Goal: Task Accomplishment & Management: Complete application form

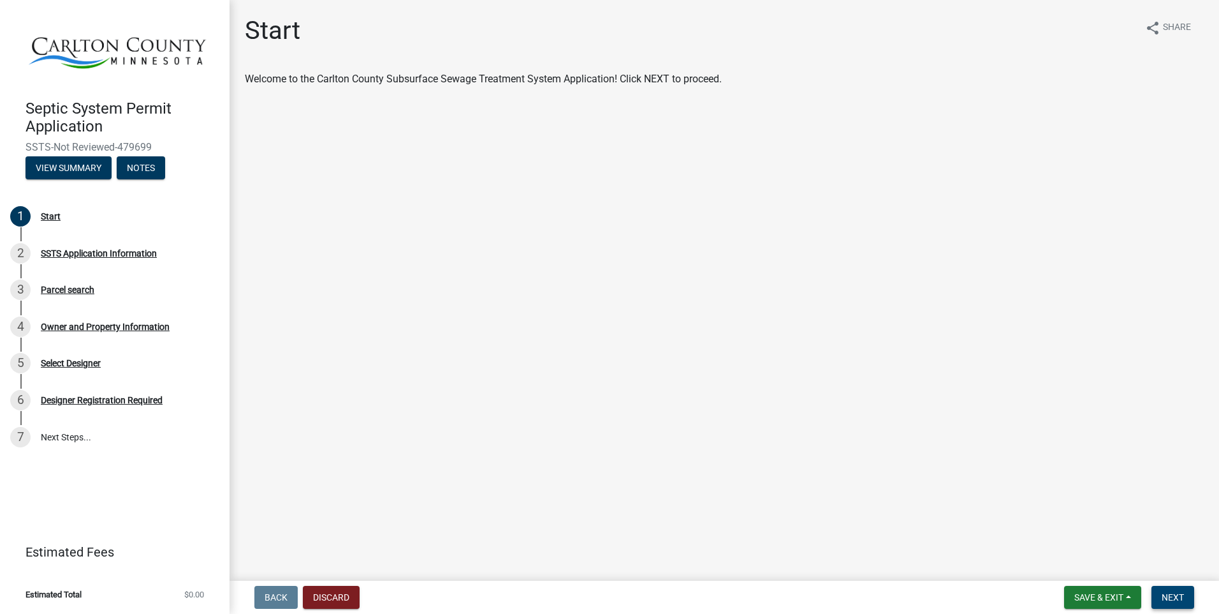
click at [1166, 591] on button "Next" at bounding box center [1173, 596] width 43 height 23
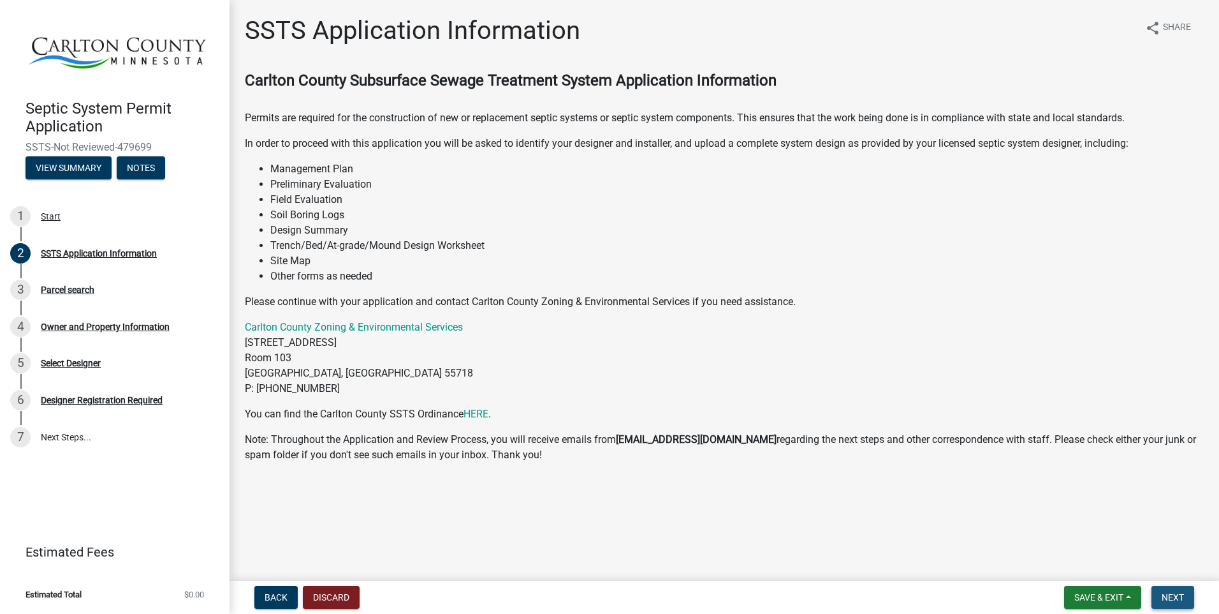
click at [1176, 598] on span "Next" at bounding box center [1173, 597] width 22 height 10
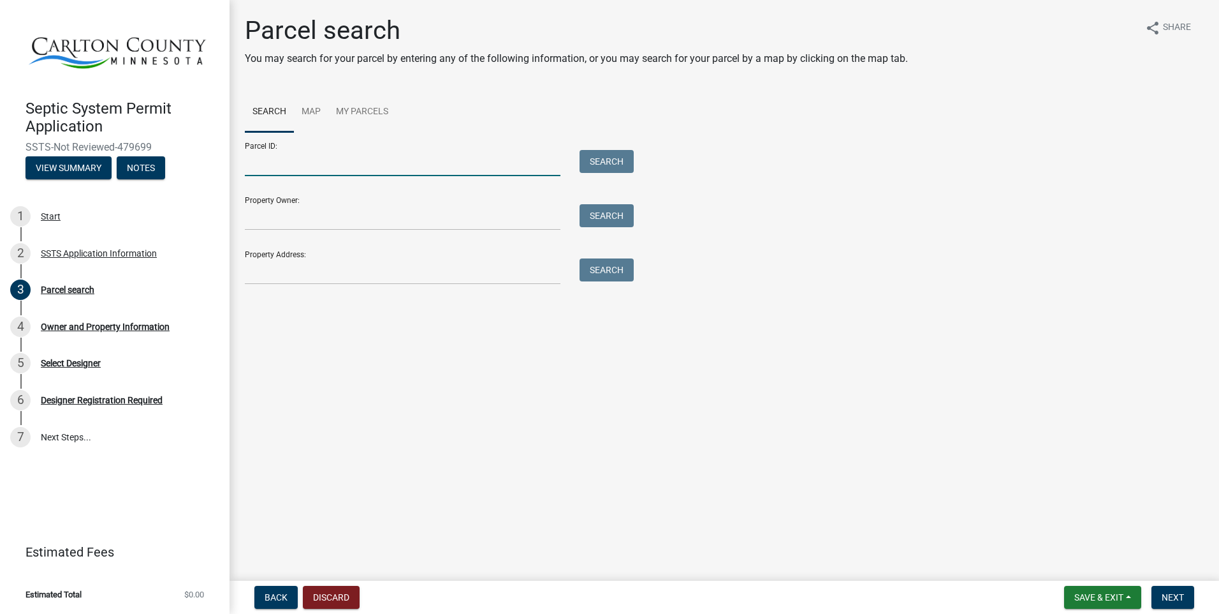
click at [301, 162] on input "Parcel ID:" at bounding box center [403, 163] width 316 height 26
type input "[PHONE_NUMBER]"
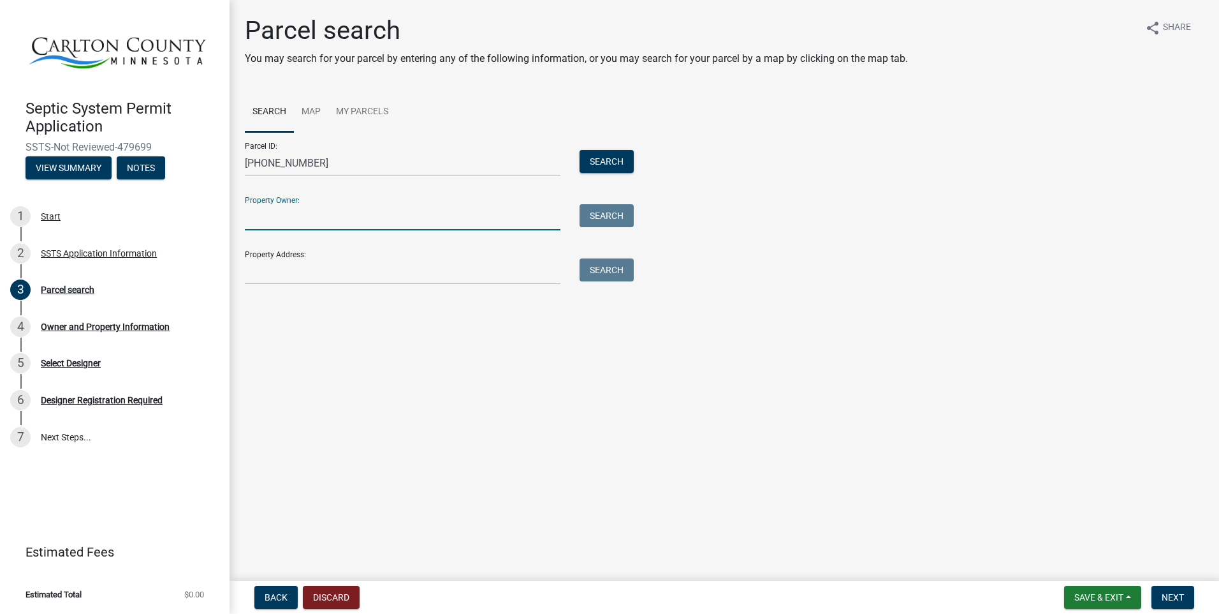
click at [305, 214] on input "Property Owner:" at bounding box center [403, 217] width 316 height 26
type input "[PERSON_NAME] and [PERSON_NAME]"
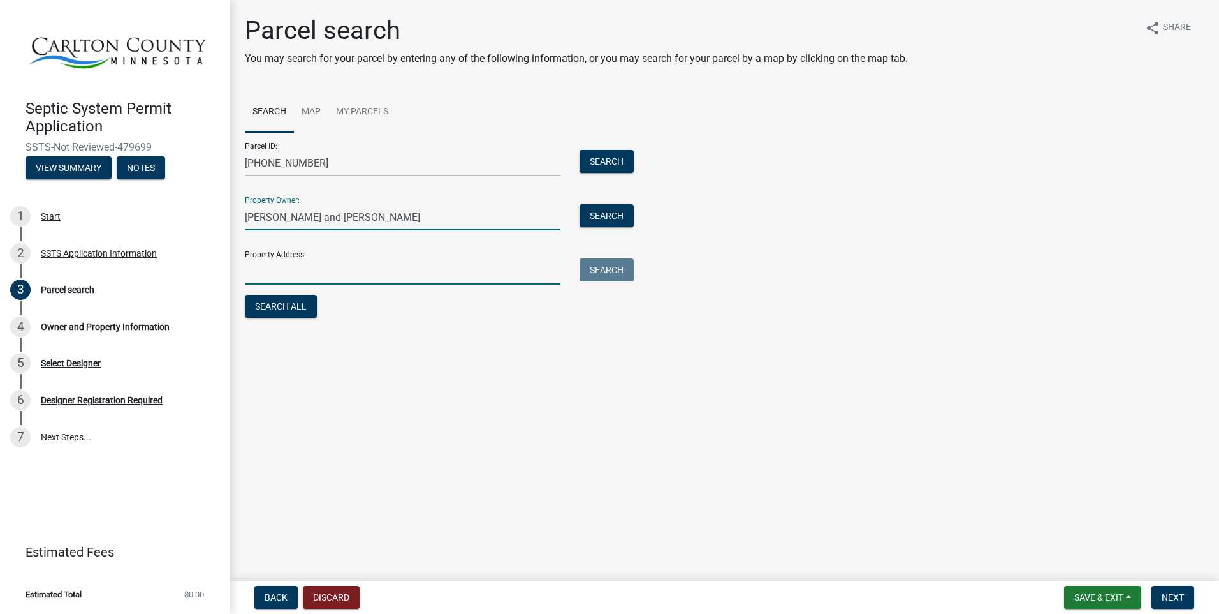
click at [271, 274] on input "Property Address:" at bounding box center [403, 271] width 316 height 26
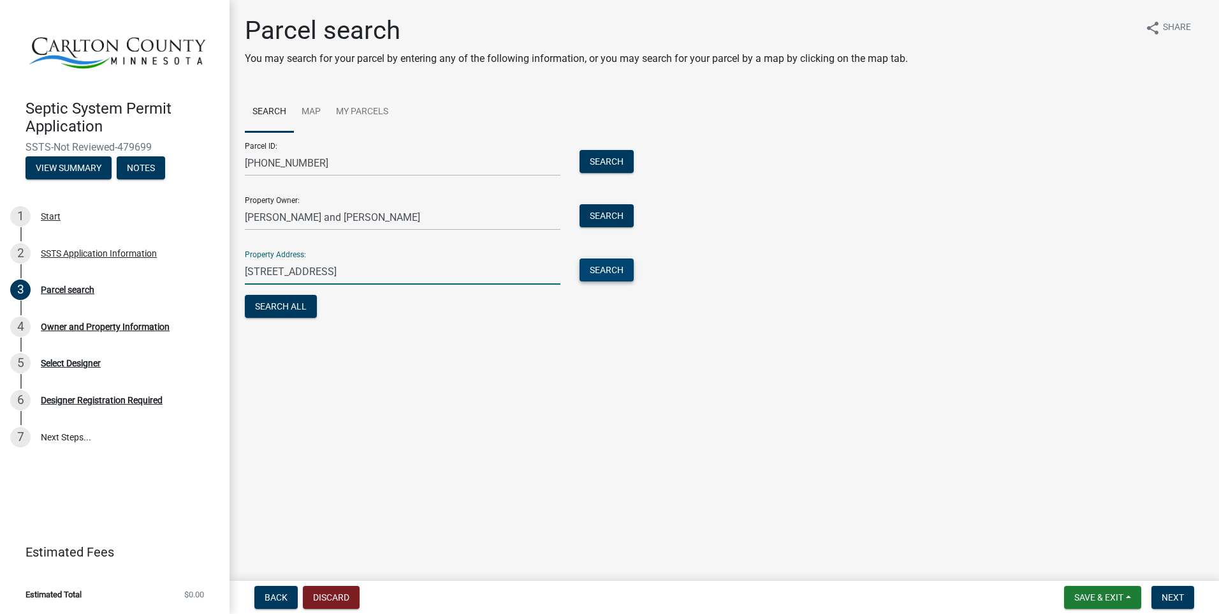
type input "[STREET_ADDRESS]"
click at [619, 263] on button "Search" at bounding box center [607, 269] width 54 height 23
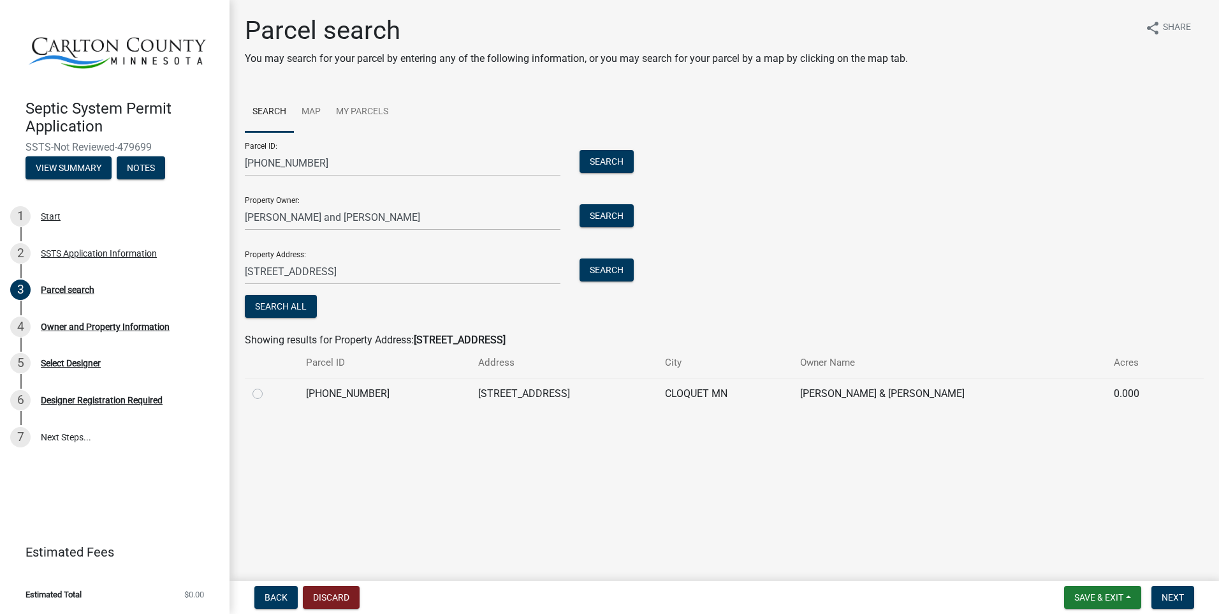
click at [268, 386] on label at bounding box center [268, 386] width 0 height 0
click at [268, 394] on input "radio" at bounding box center [272, 390] width 8 height 8
radio input "true"
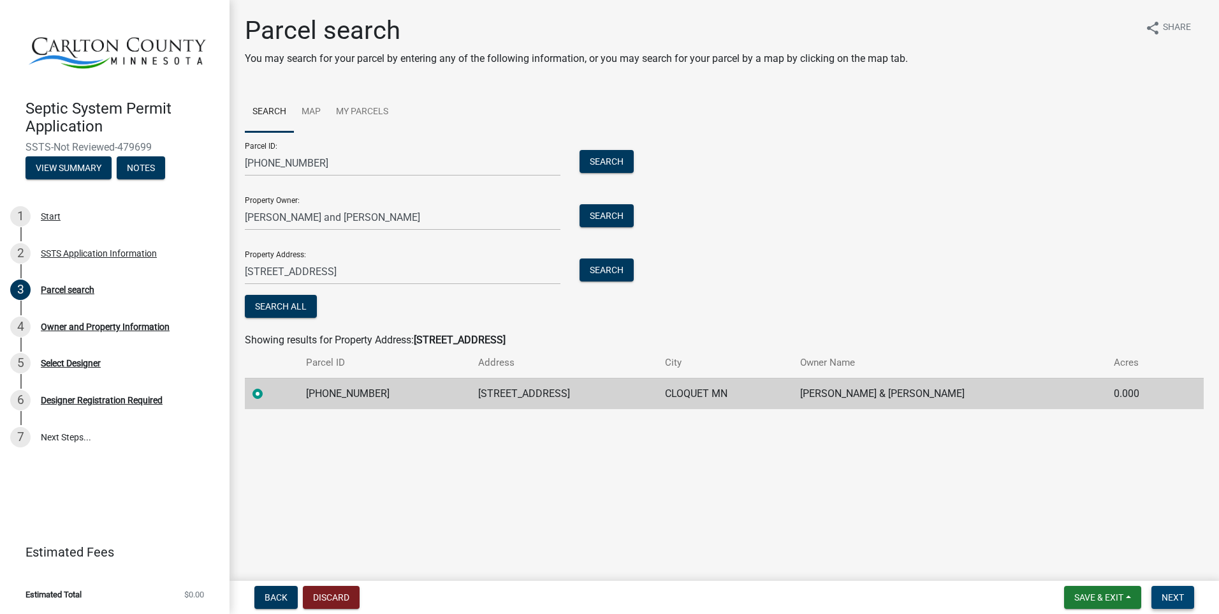
click at [1174, 596] on span "Next" at bounding box center [1173, 597] width 22 height 10
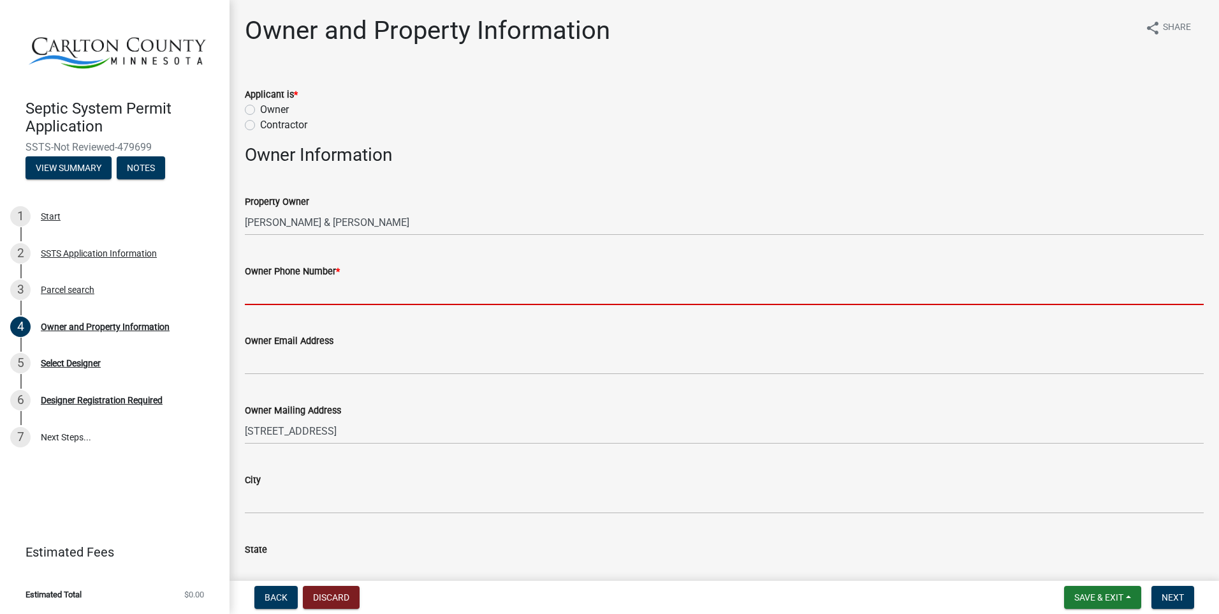
click at [295, 292] on input "Owner Phone Number *" at bounding box center [724, 292] width 959 height 26
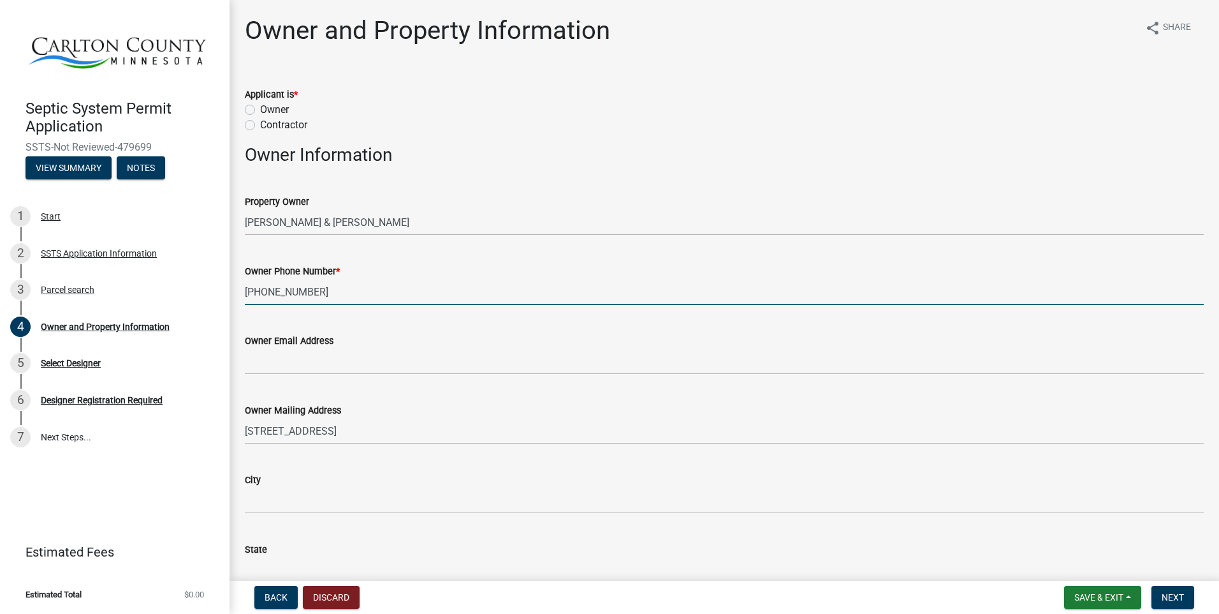
type input "[PHONE_NUMBER]"
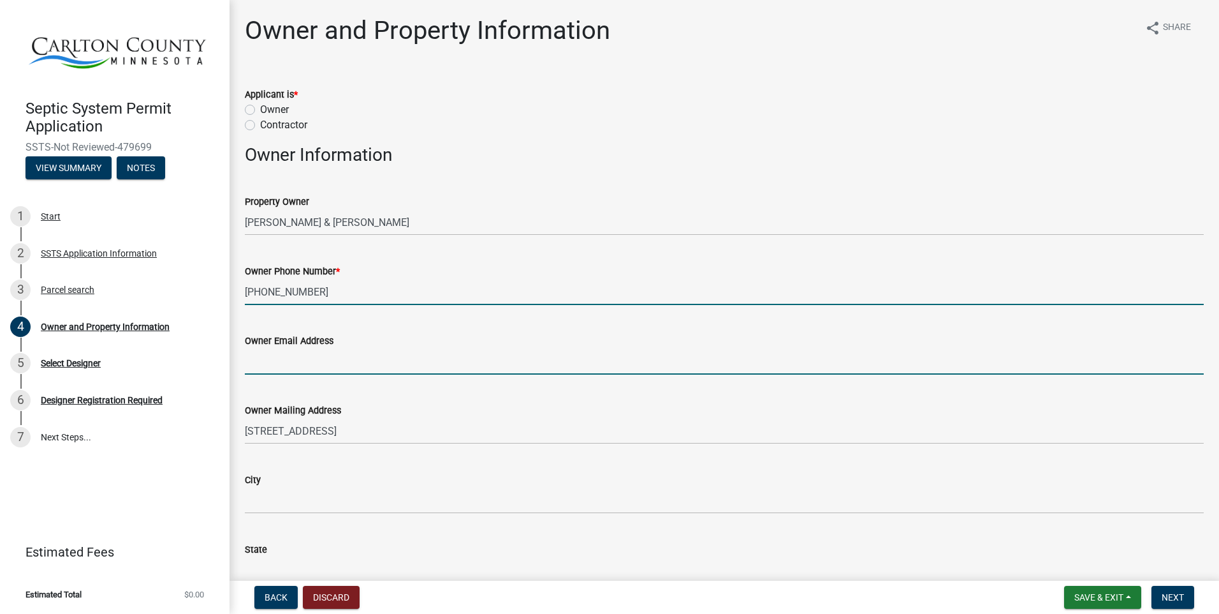
click at [330, 364] on input "Owner Email Address" at bounding box center [724, 361] width 959 height 26
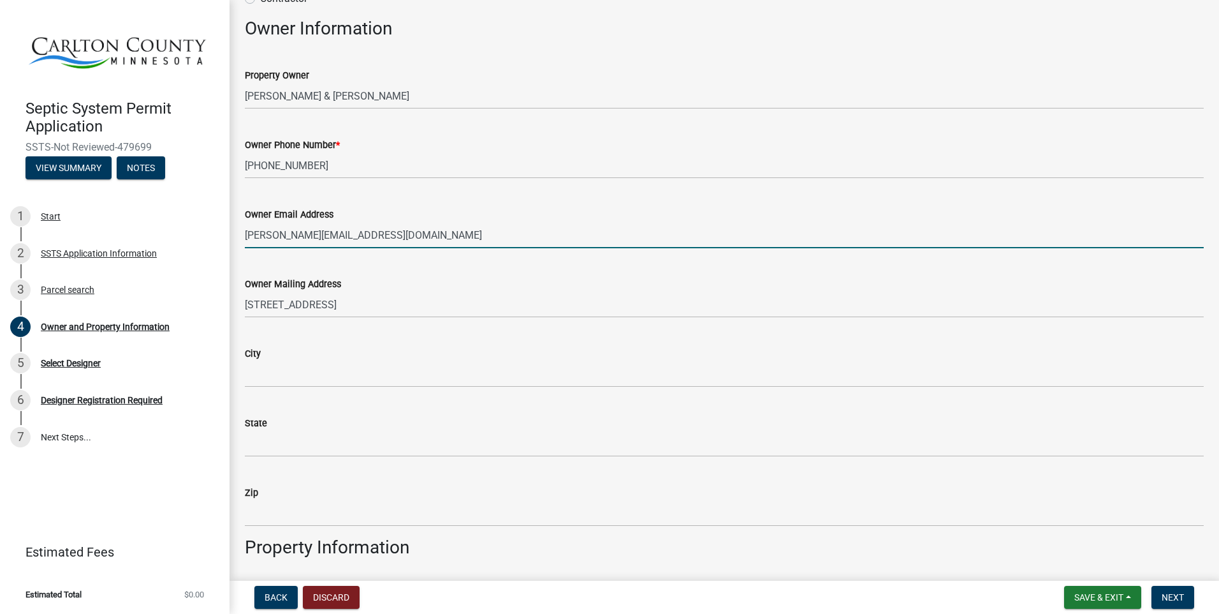
scroll to position [128, 0]
type input "[PERSON_NAME][EMAIL_ADDRESS][DOMAIN_NAME]"
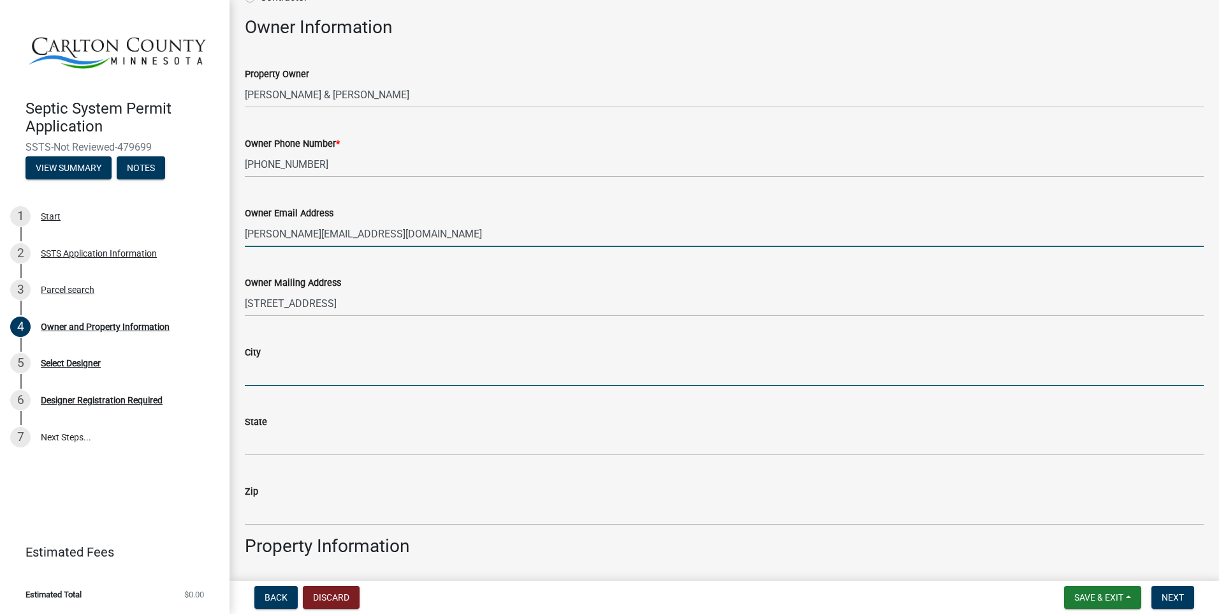
click at [282, 367] on input "City" at bounding box center [724, 373] width 959 height 26
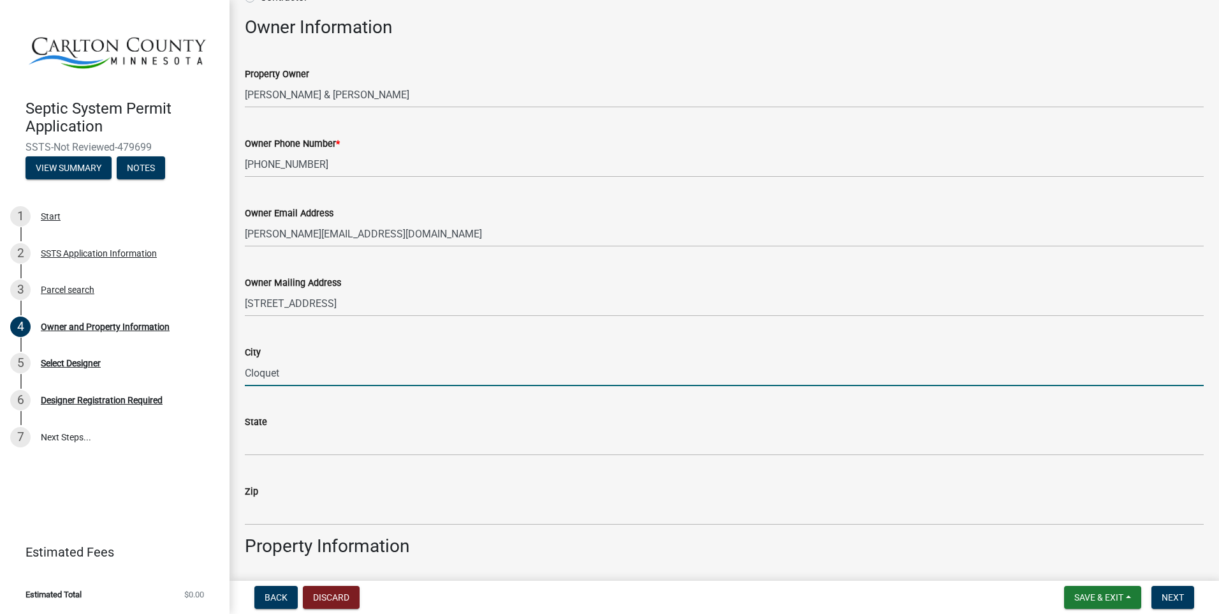
type input "Cloquet"
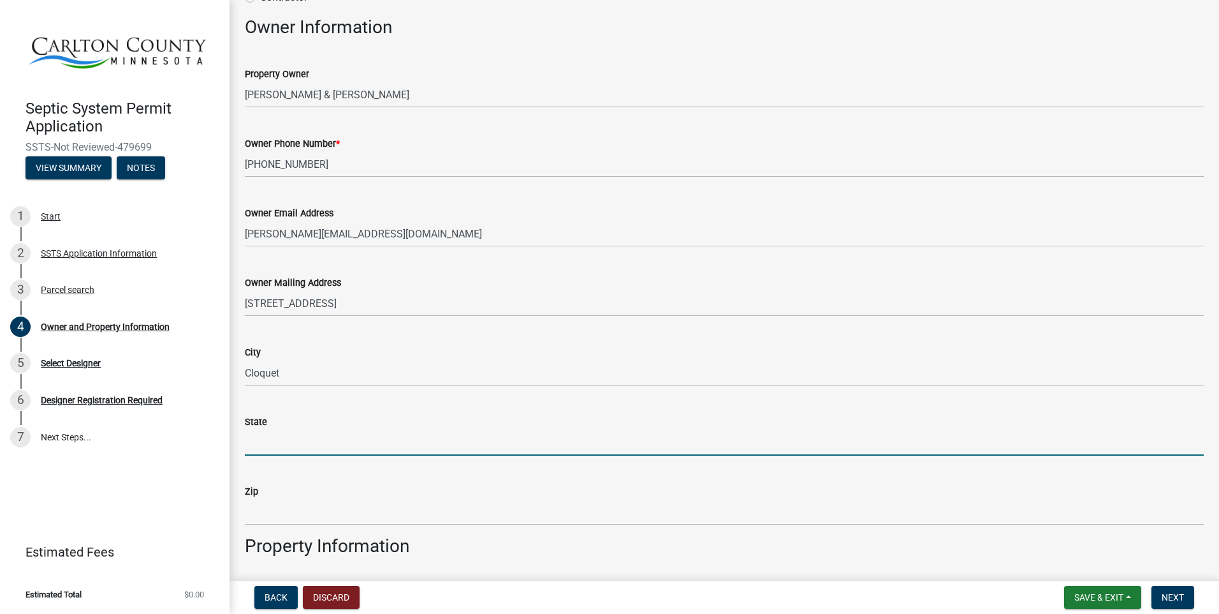
click at [260, 435] on input "State" at bounding box center [724, 442] width 959 height 26
type input "MN"
click at [256, 497] on div "Zip" at bounding box center [724, 490] width 959 height 15
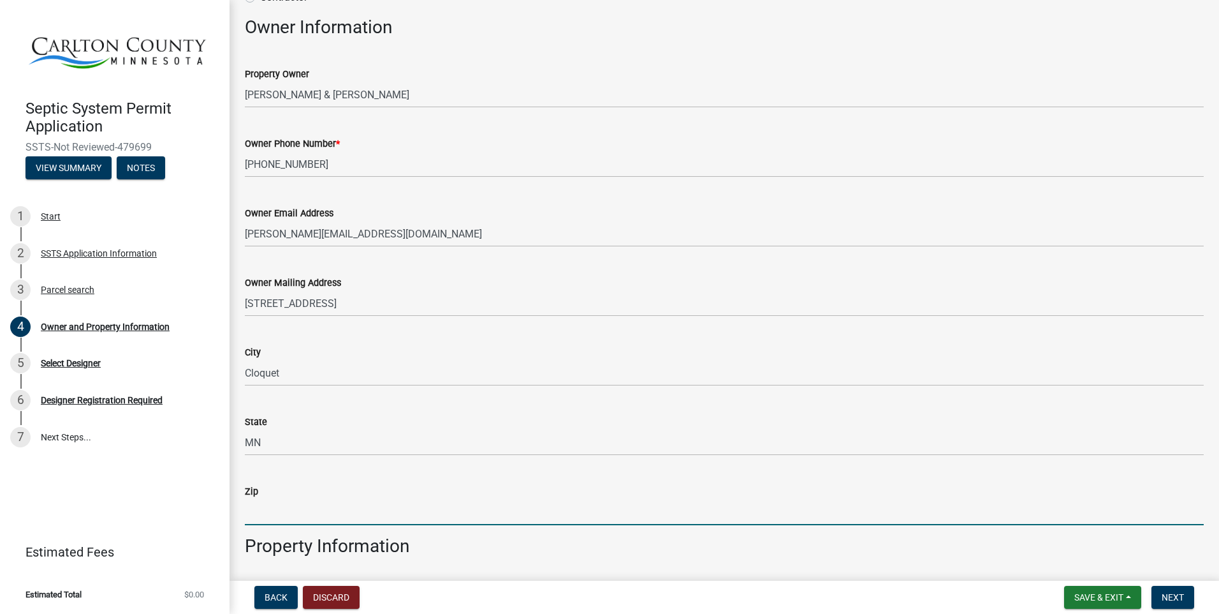
click at [256, 517] on input "Zip" at bounding box center [724, 512] width 959 height 26
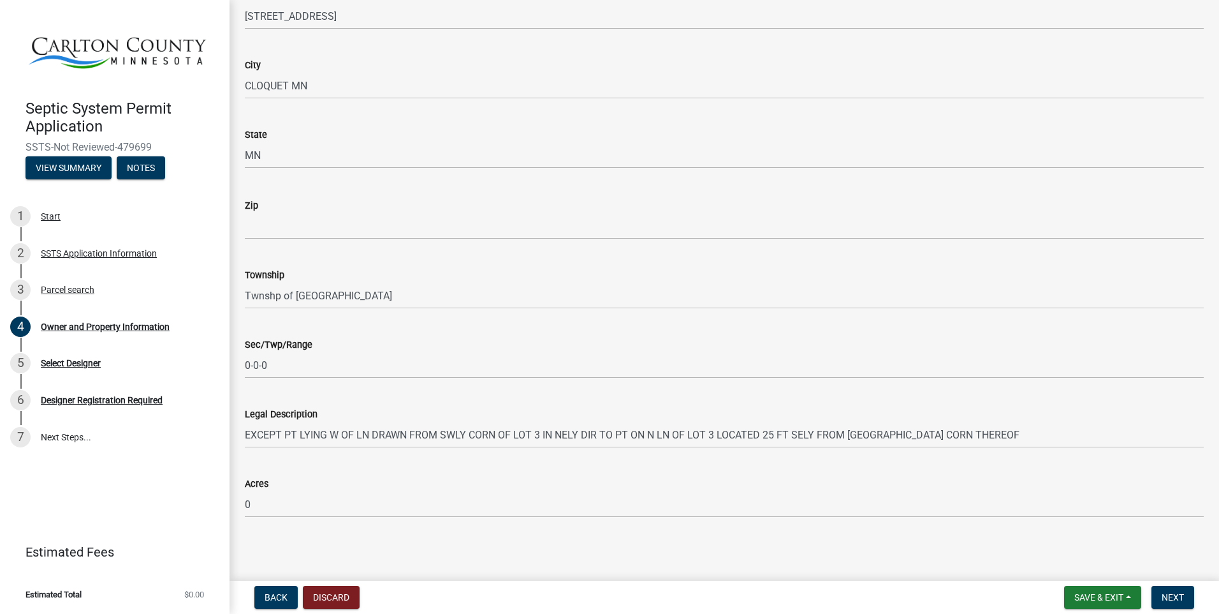
scroll to position [795, 0]
type input "55720"
click at [1174, 601] on span "Next" at bounding box center [1173, 597] width 22 height 10
click at [1181, 595] on span "Next" at bounding box center [1173, 597] width 22 height 10
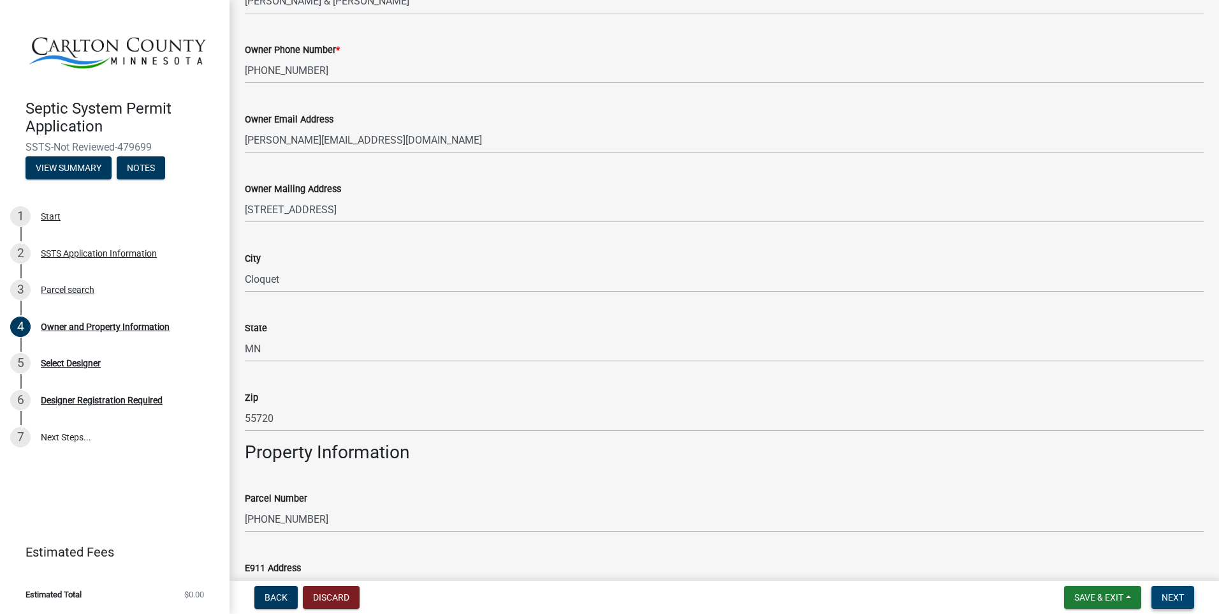
scroll to position [0, 0]
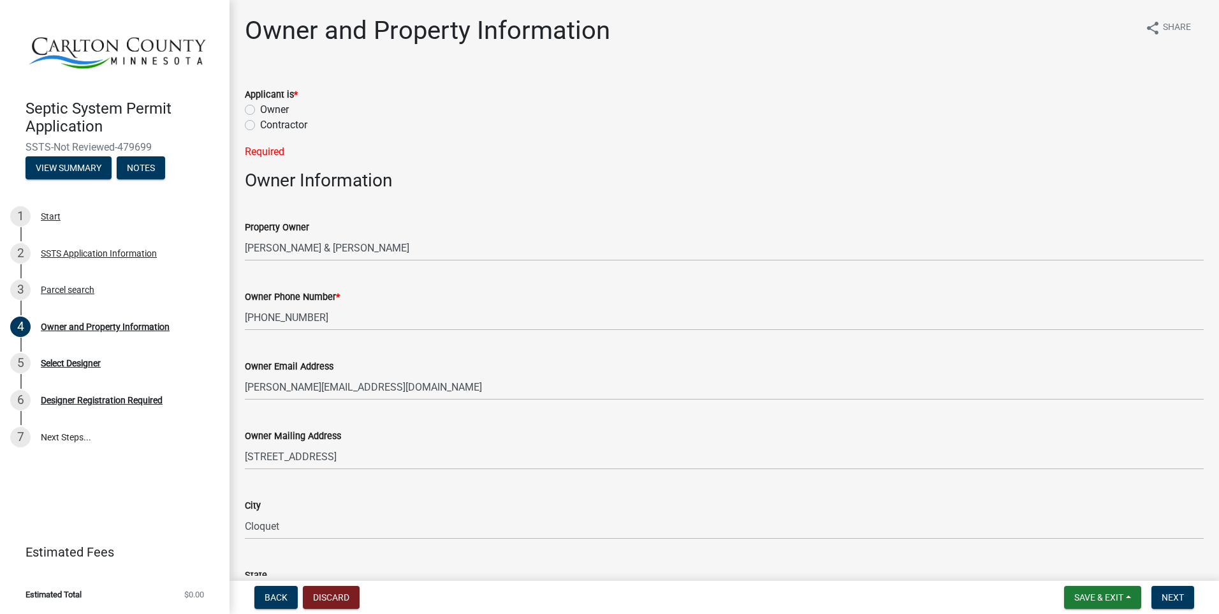
click at [260, 129] on label "Contractor" at bounding box center [283, 124] width 47 height 15
click at [260, 126] on input "Contractor" at bounding box center [264, 121] width 8 height 8
radio input "true"
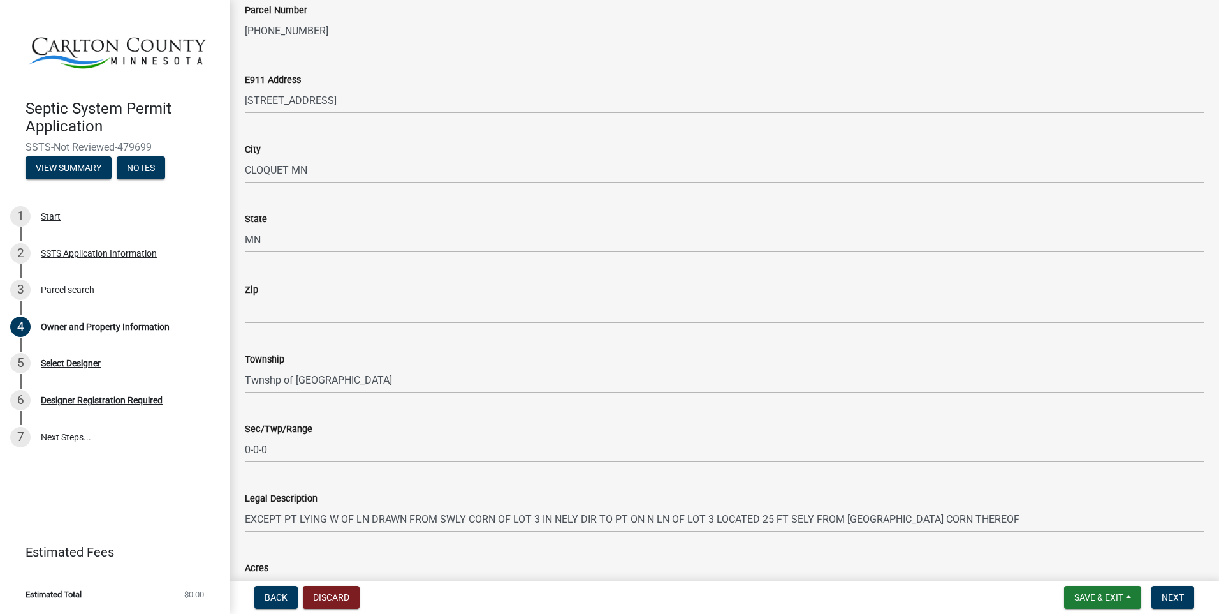
scroll to position [795, 0]
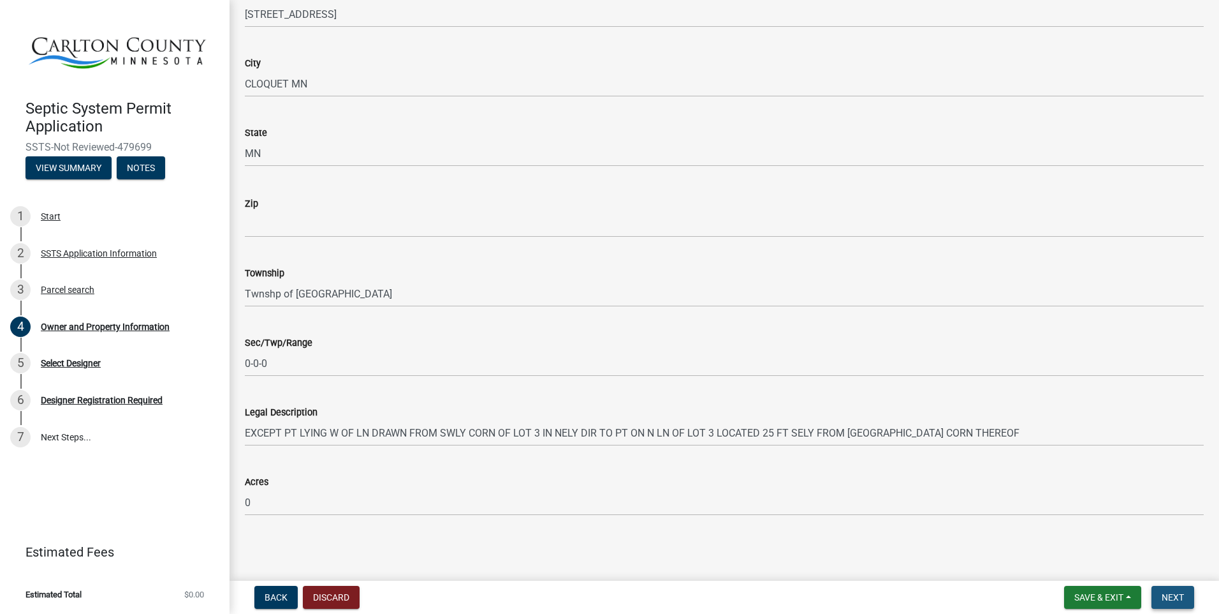
click at [1173, 596] on span "Next" at bounding box center [1173, 597] width 22 height 10
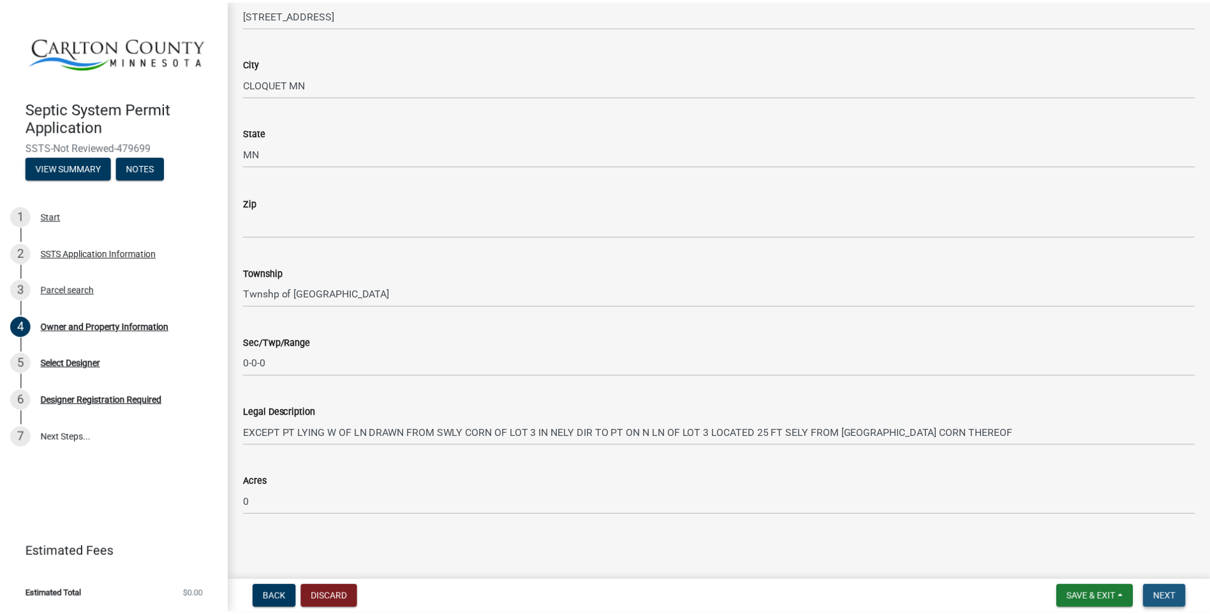
scroll to position [0, 0]
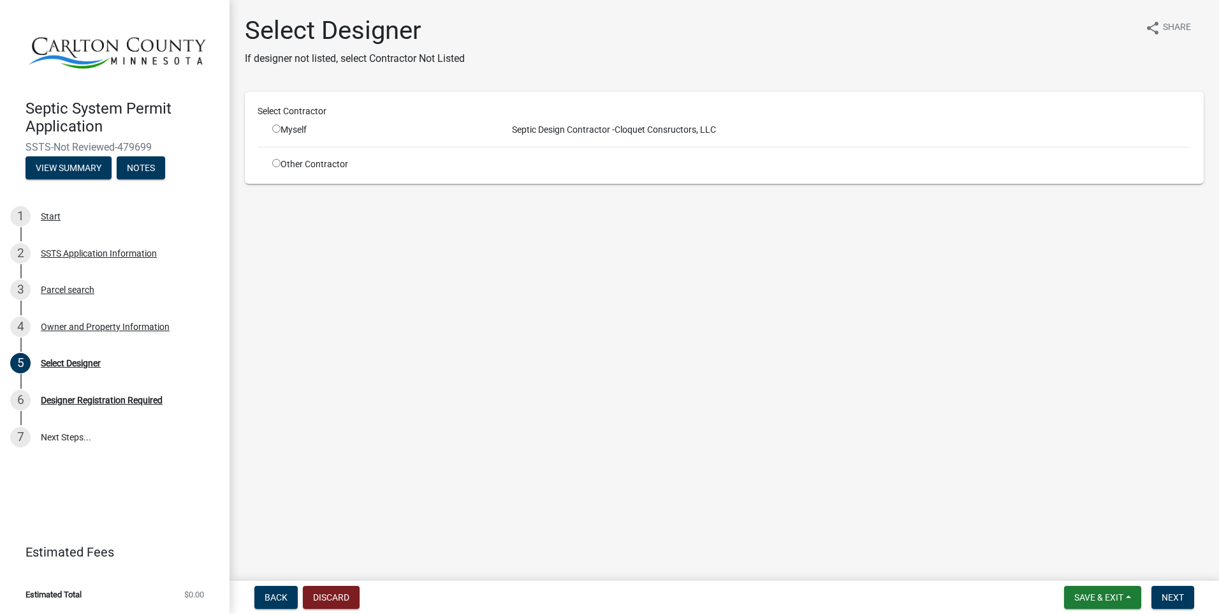
click at [276, 126] on input "radio" at bounding box center [276, 128] width 8 height 8
radio input "true"
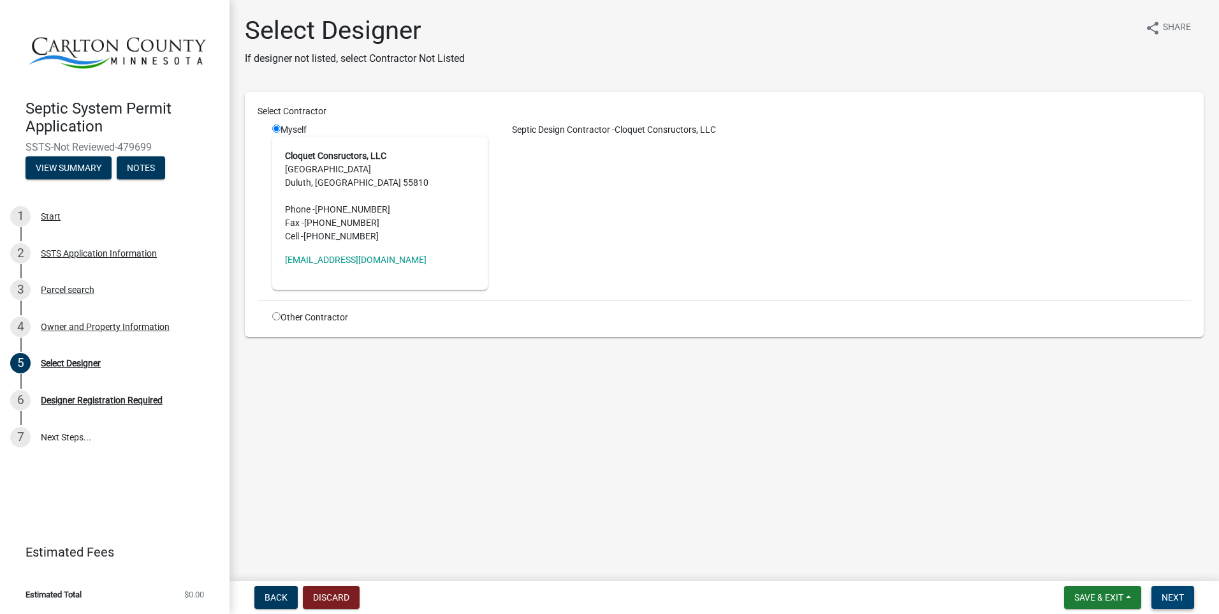
click at [1175, 599] on span "Next" at bounding box center [1173, 597] width 22 height 10
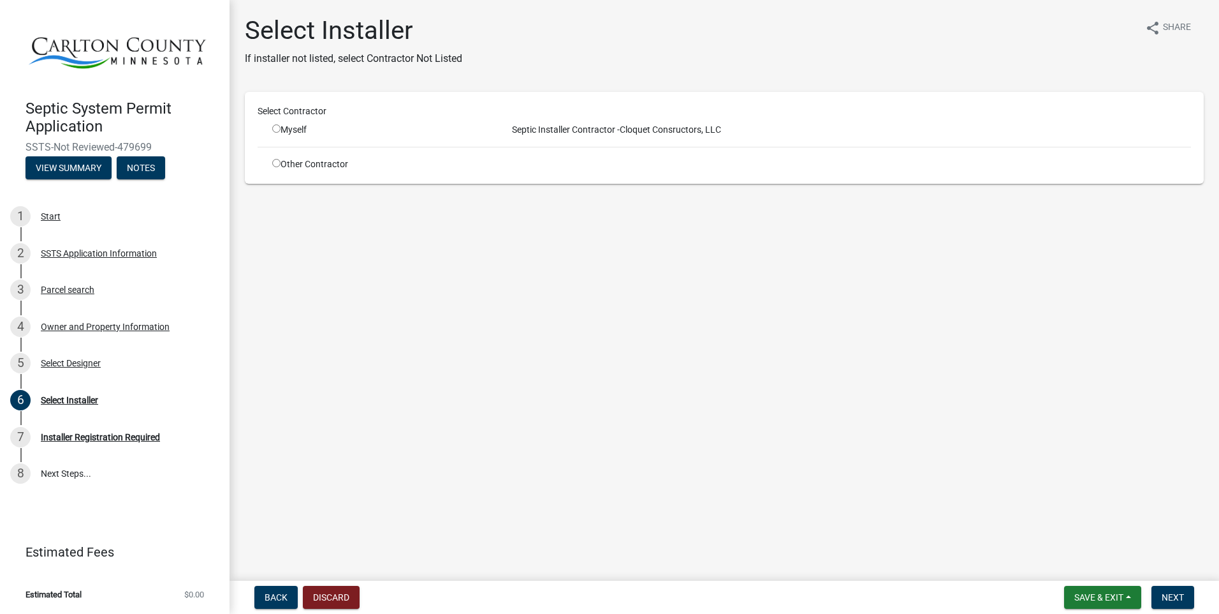
click at [277, 128] on input "radio" at bounding box center [276, 128] width 8 height 8
radio input "true"
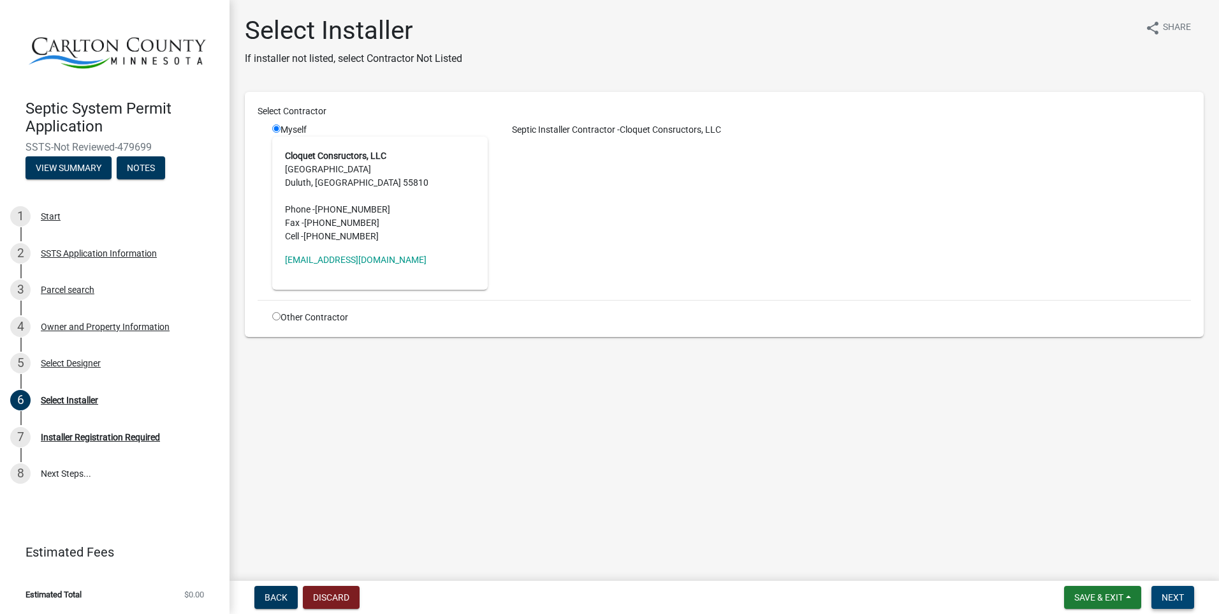
click at [1170, 594] on span "Next" at bounding box center [1173, 597] width 22 height 10
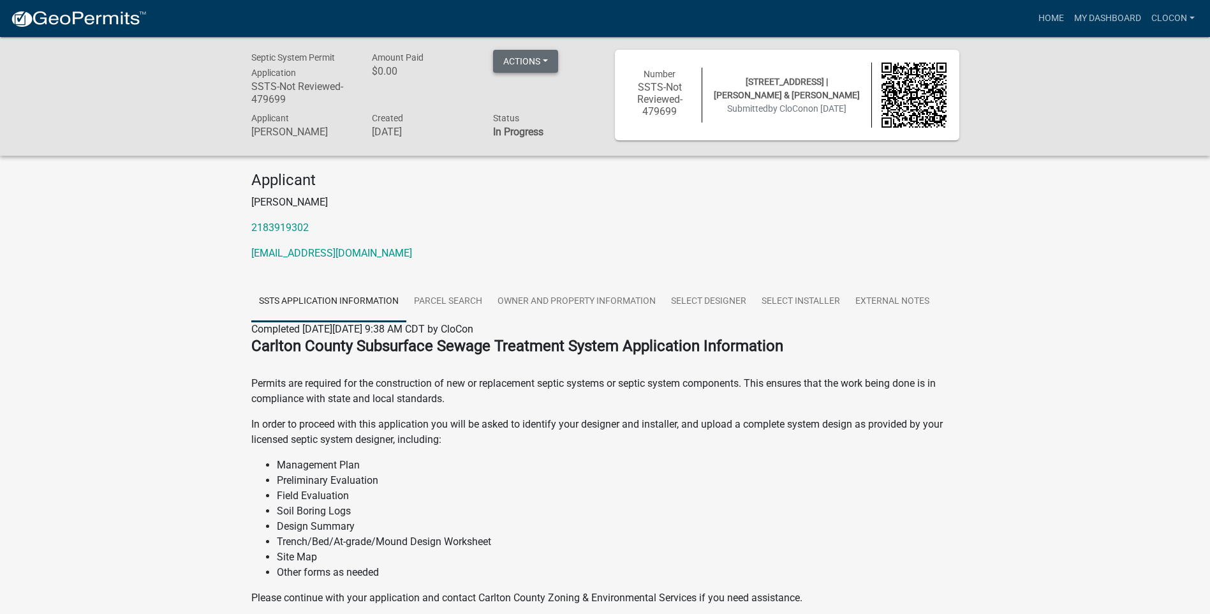
click at [531, 64] on button "Actions" at bounding box center [525, 61] width 65 height 23
click at [519, 60] on button "Actions" at bounding box center [525, 61] width 65 height 23
click at [543, 60] on button "Actions" at bounding box center [525, 61] width 65 height 23
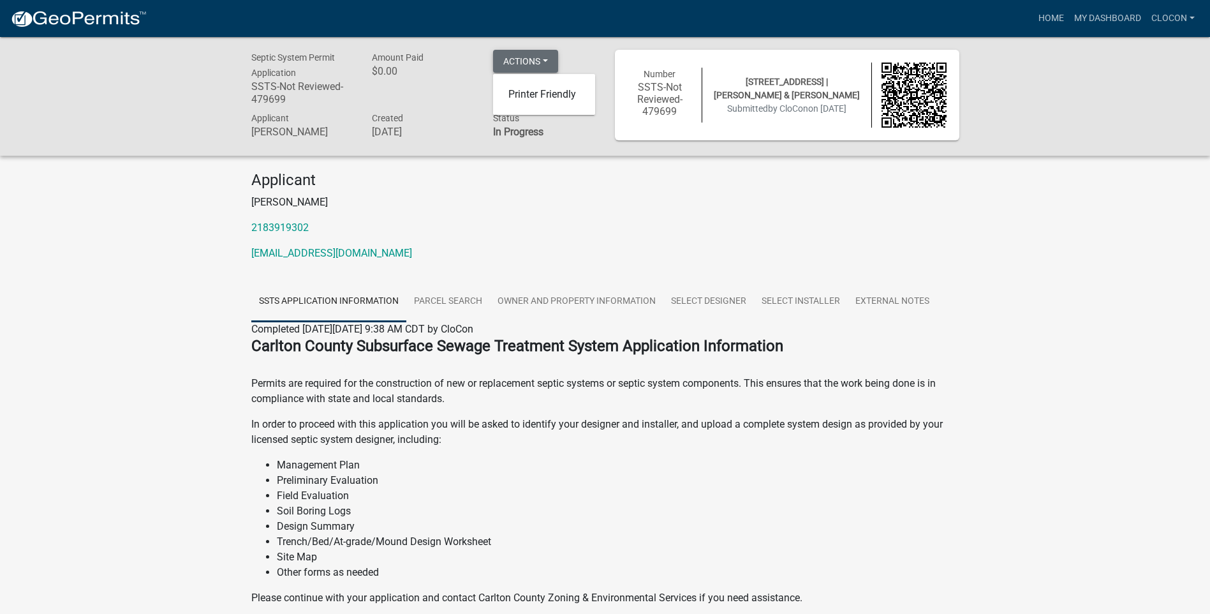
click at [543, 60] on button "Actions" at bounding box center [525, 61] width 65 height 23
click at [473, 307] on link "Parcel search" at bounding box center [448, 301] width 84 height 41
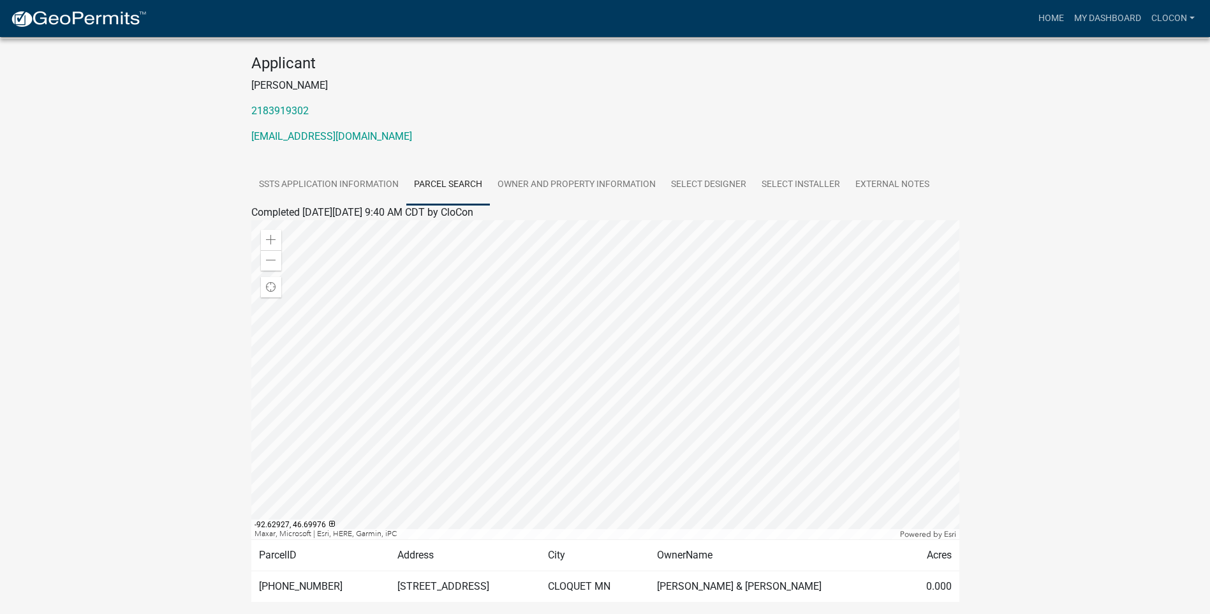
scroll to position [128, 0]
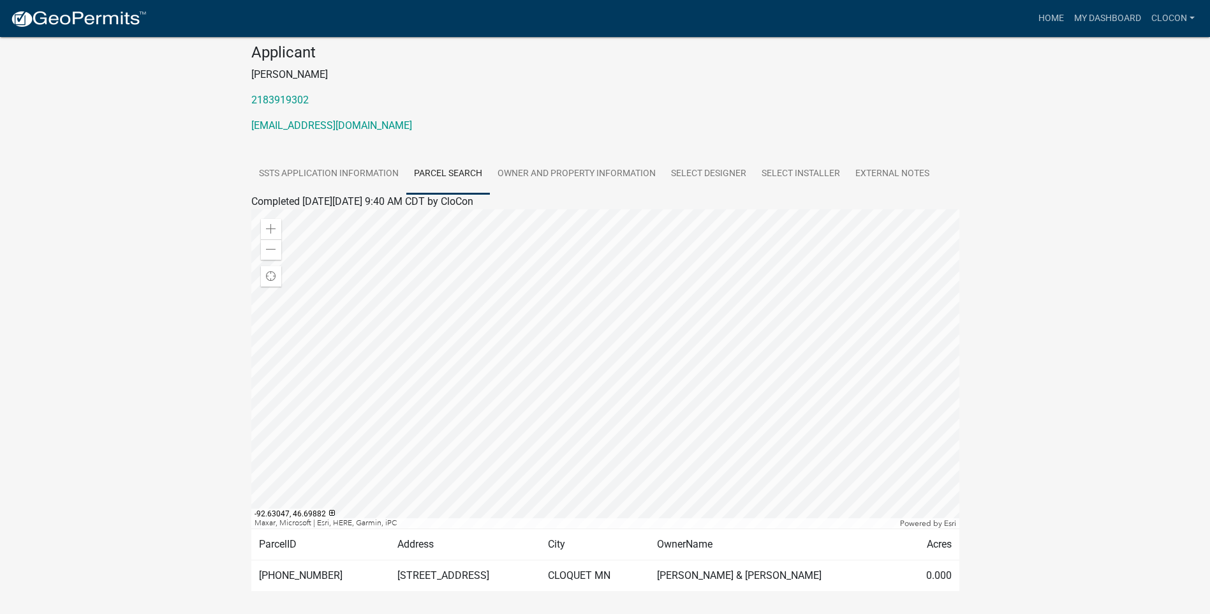
click at [679, 423] on div at bounding box center [605, 368] width 708 height 319
click at [733, 183] on link "Select Designer" at bounding box center [708, 174] width 91 height 41
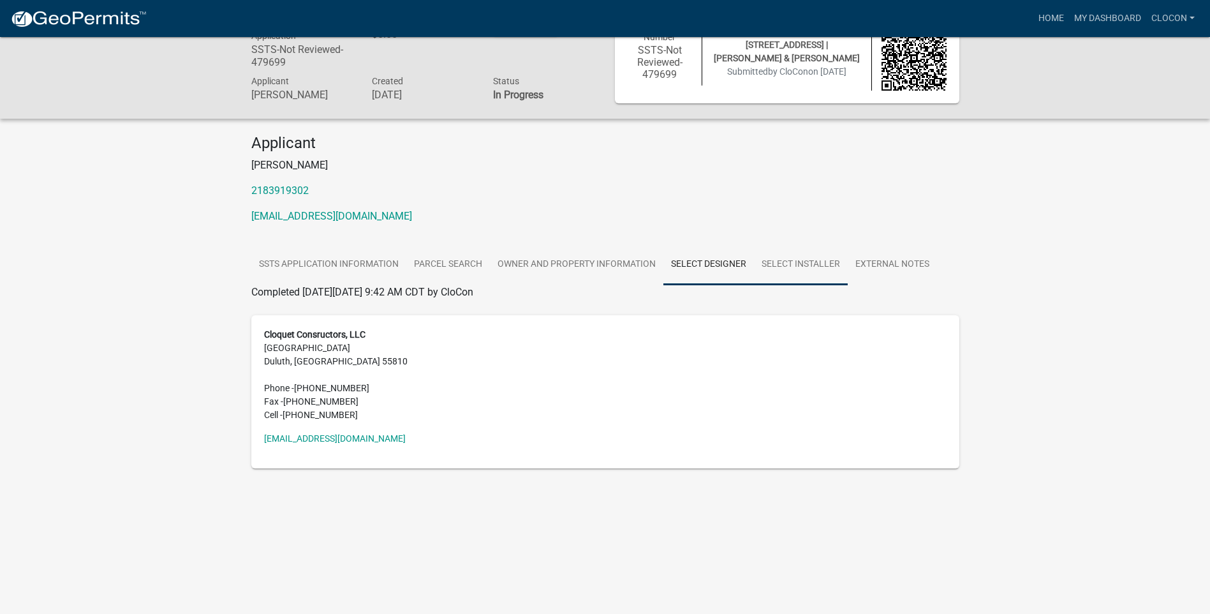
click at [797, 277] on link "Select Installer" at bounding box center [801, 264] width 94 height 41
click at [871, 276] on link "External Notes" at bounding box center [892, 264] width 89 height 41
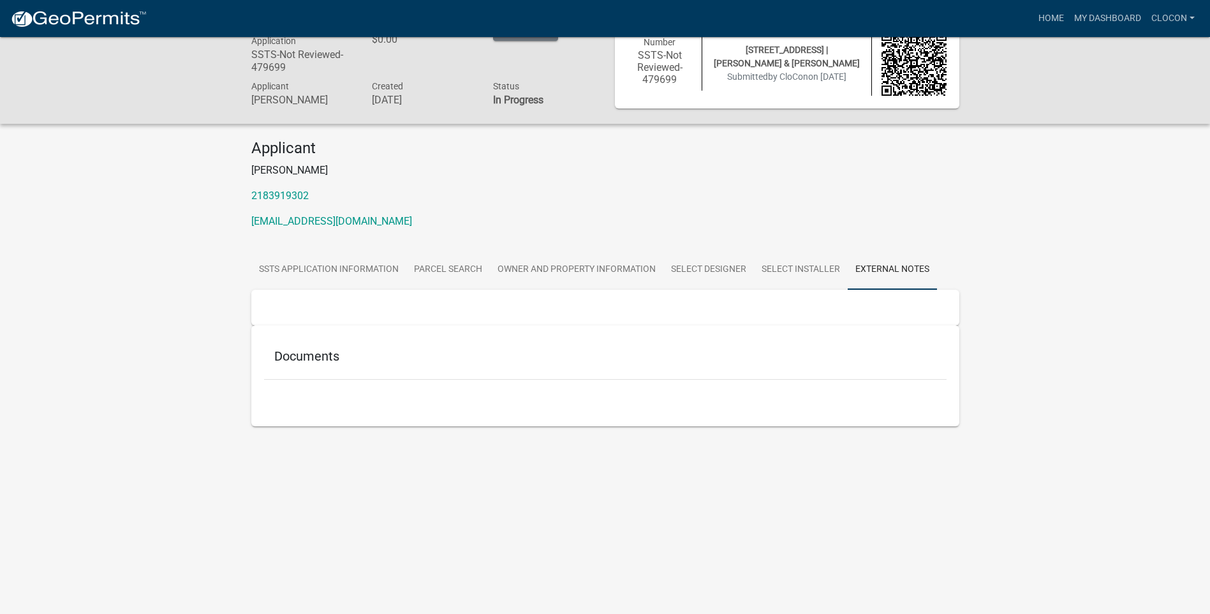
scroll to position [0, 0]
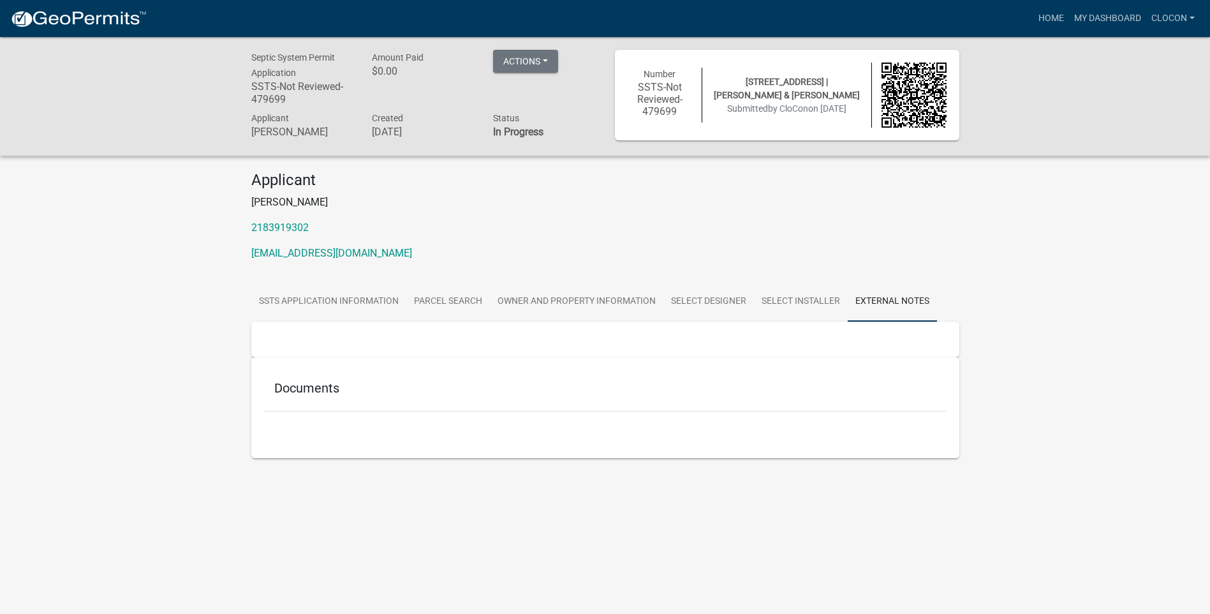
click at [661, 91] on h6 "SSTS-Not Reviewed-479699" at bounding box center [660, 99] width 65 height 37
click at [1056, 17] on link "Home" at bounding box center [1051, 18] width 36 height 24
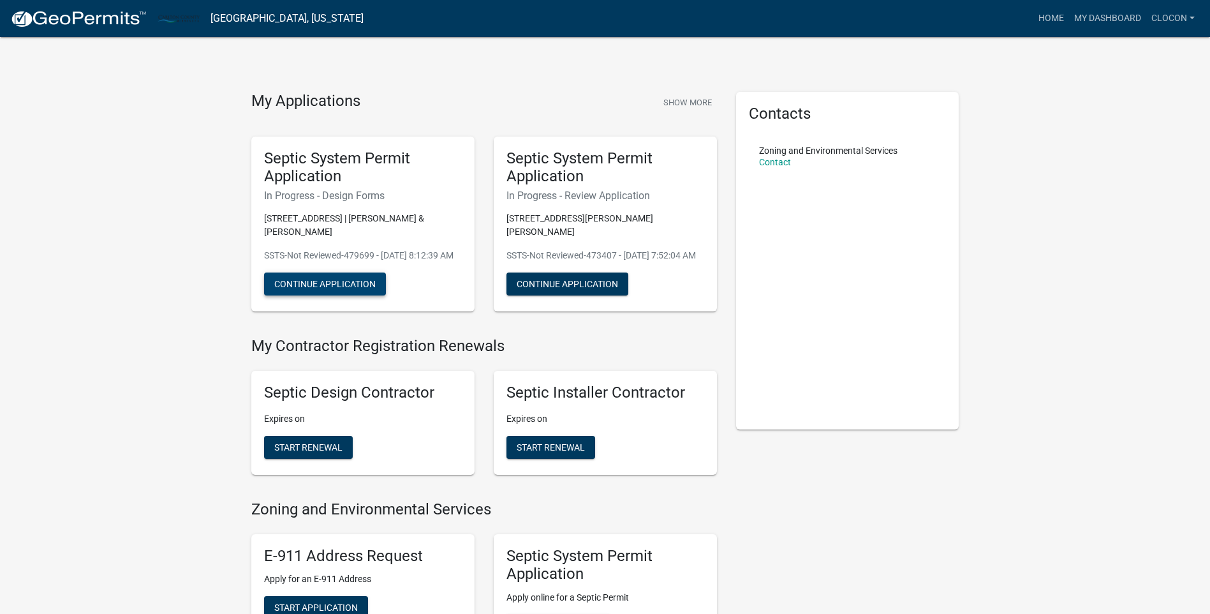
click at [359, 295] on button "Continue Application" at bounding box center [325, 283] width 122 height 23
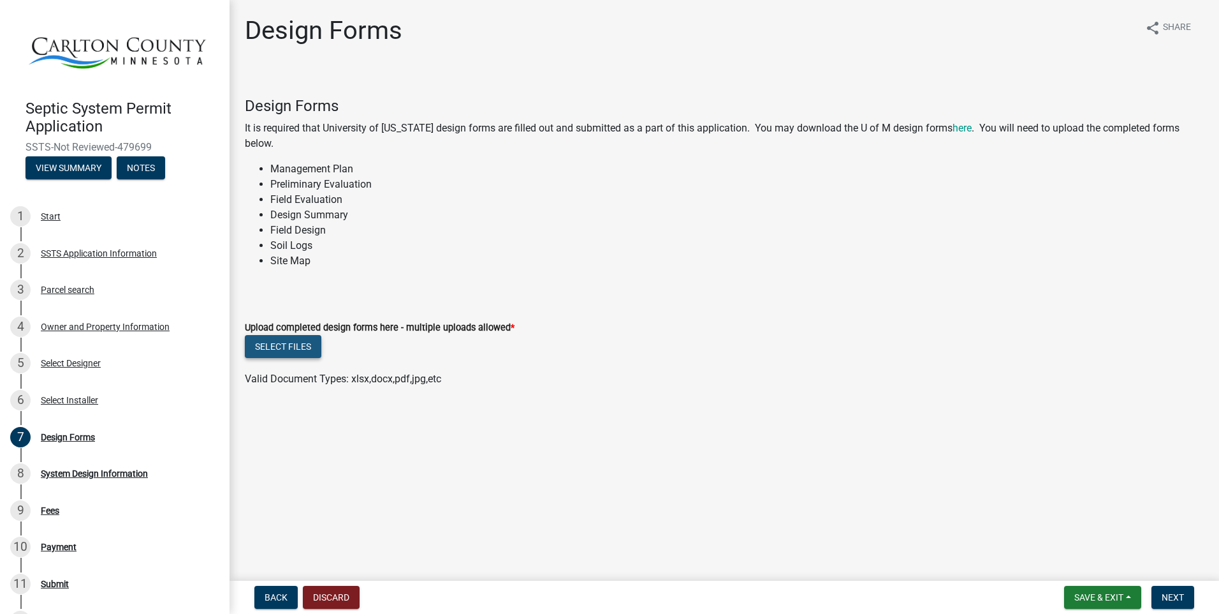
click at [298, 344] on button "Select files" at bounding box center [283, 346] width 77 height 23
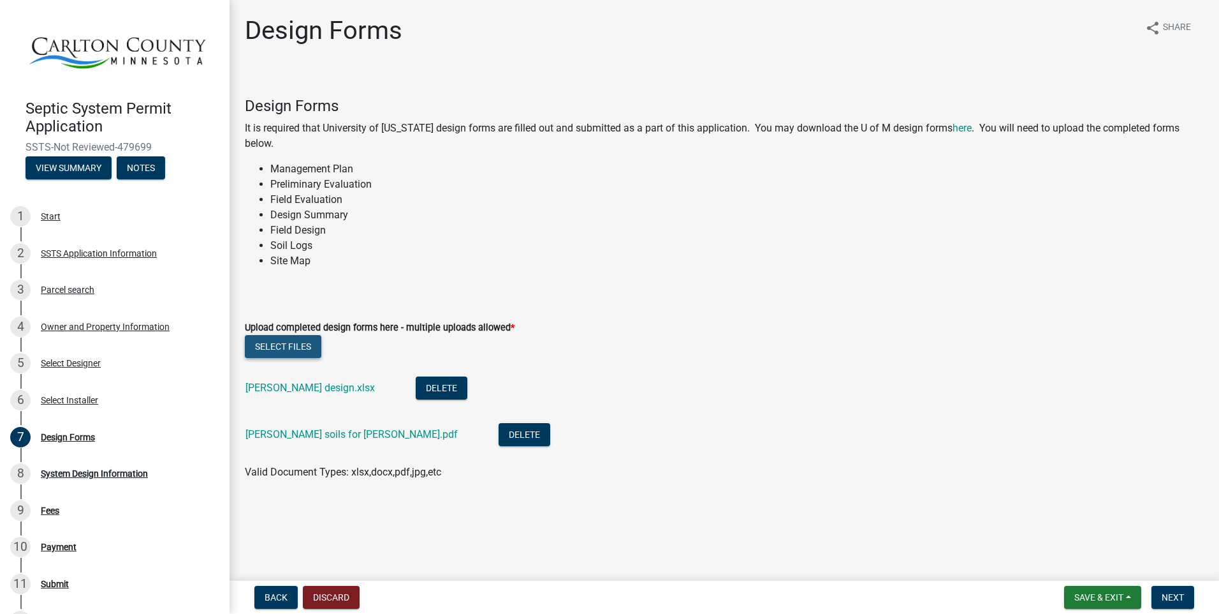
click at [304, 345] on button "Select files" at bounding box center [283, 346] width 77 height 23
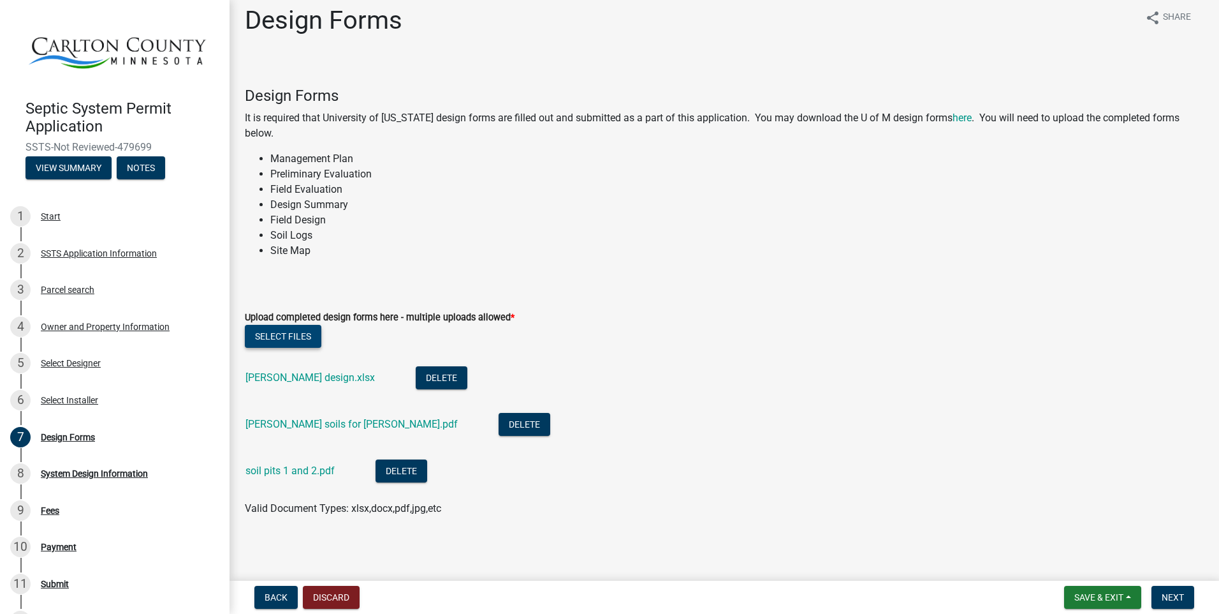
scroll to position [12, 0]
click at [290, 335] on button "Select files" at bounding box center [283, 334] width 77 height 23
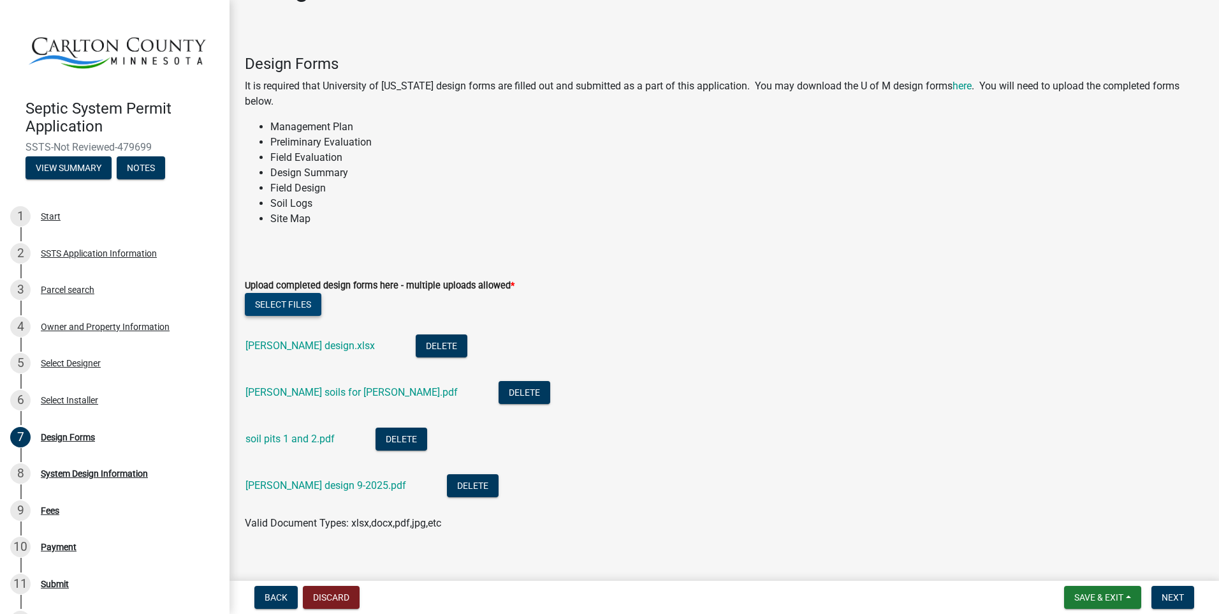
scroll to position [59, 0]
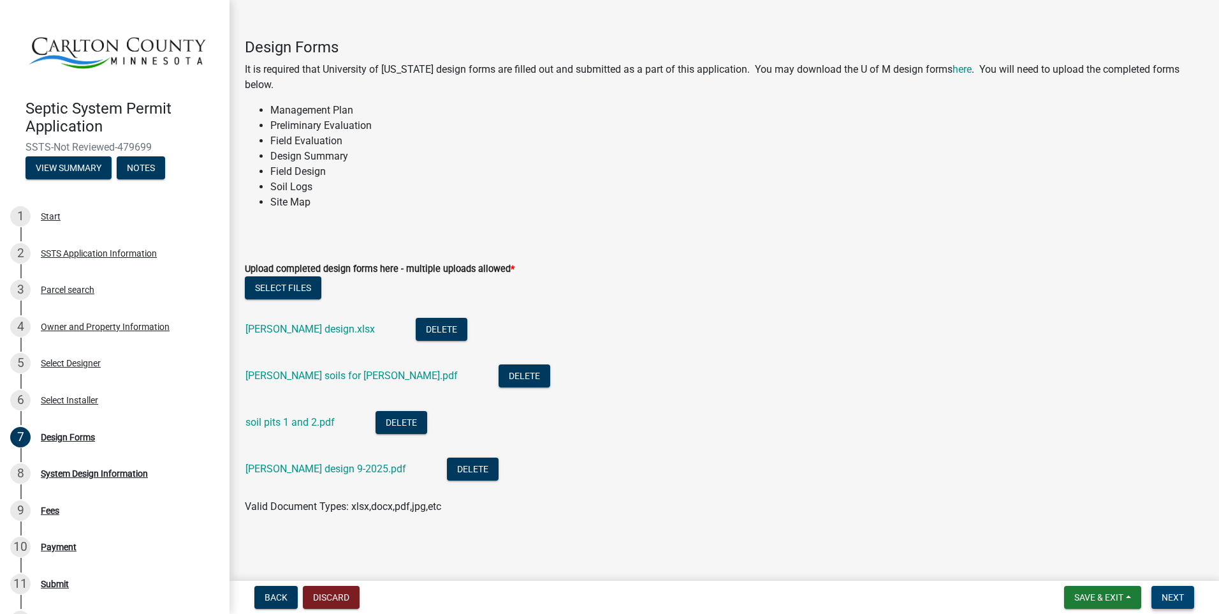
click at [1172, 596] on span "Next" at bounding box center [1173, 597] width 22 height 10
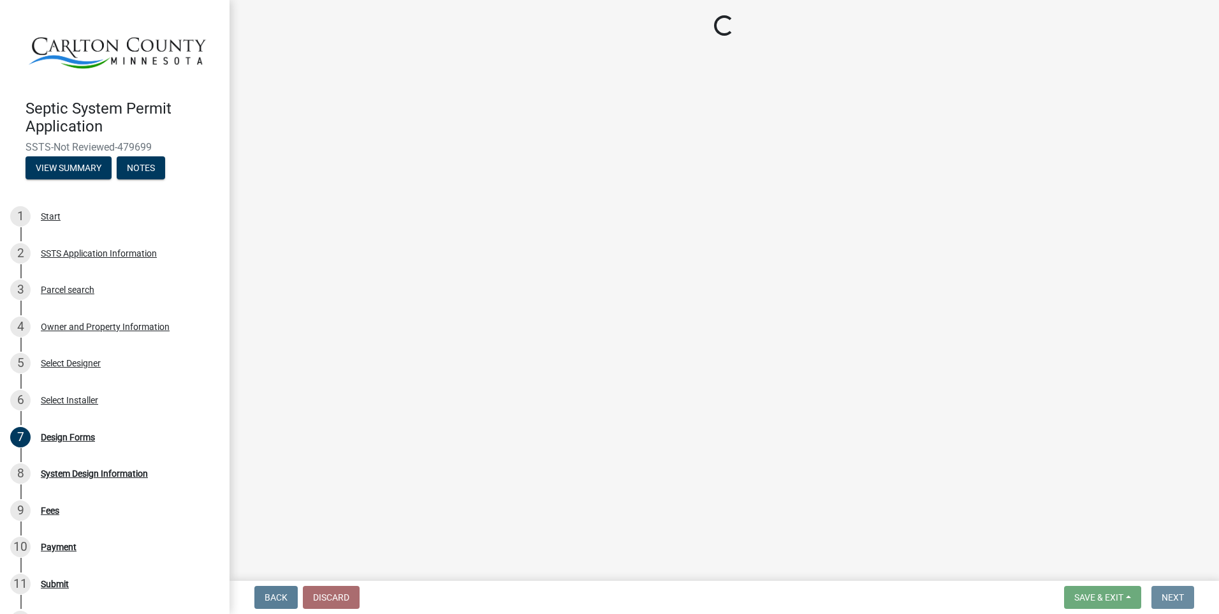
scroll to position [0, 0]
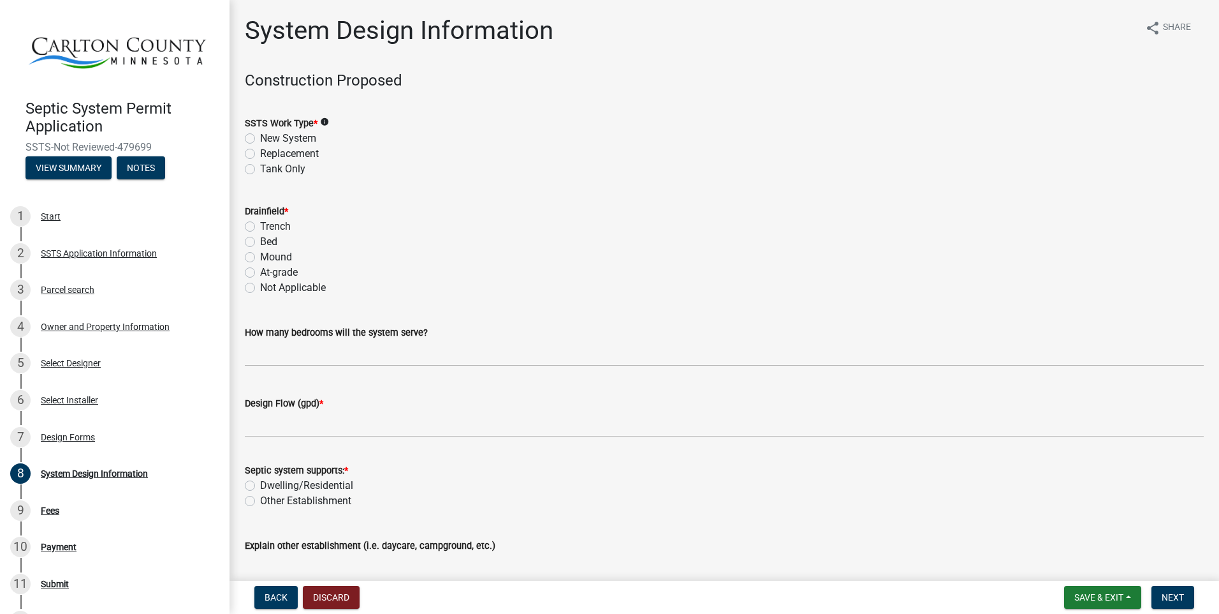
click at [260, 152] on label "Replacement" at bounding box center [289, 153] width 59 height 15
click at [260, 152] on input "Replacement" at bounding box center [264, 150] width 8 height 8
radio input "true"
click at [260, 256] on label "Mound" at bounding box center [276, 256] width 32 height 15
click at [260, 256] on input "Mound" at bounding box center [264, 253] width 8 height 8
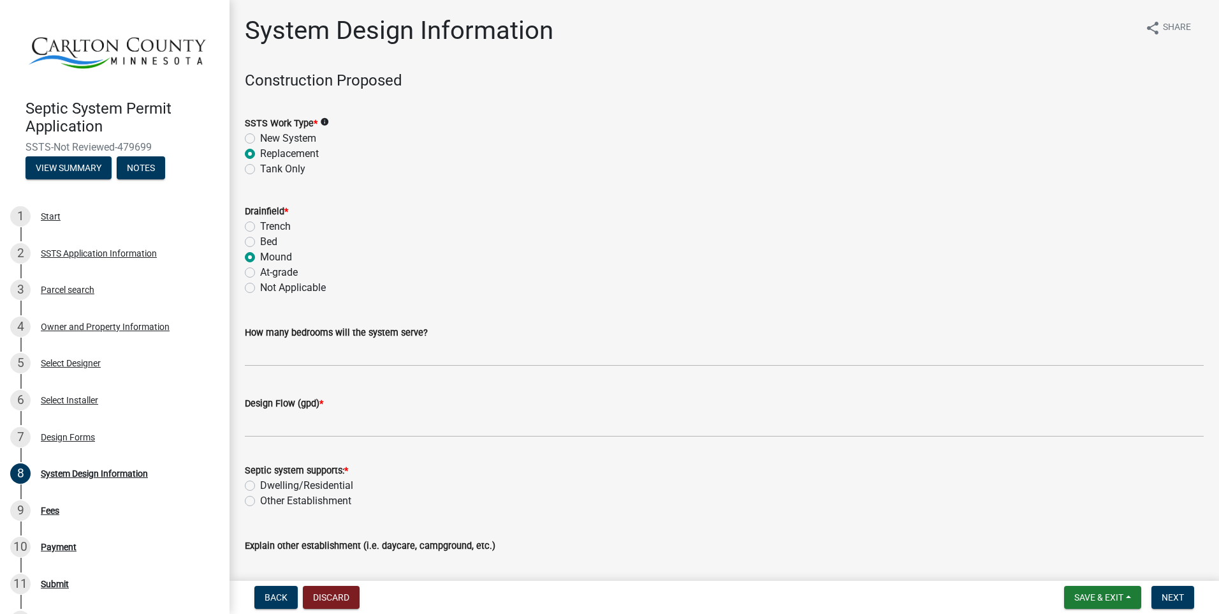
radio input "true"
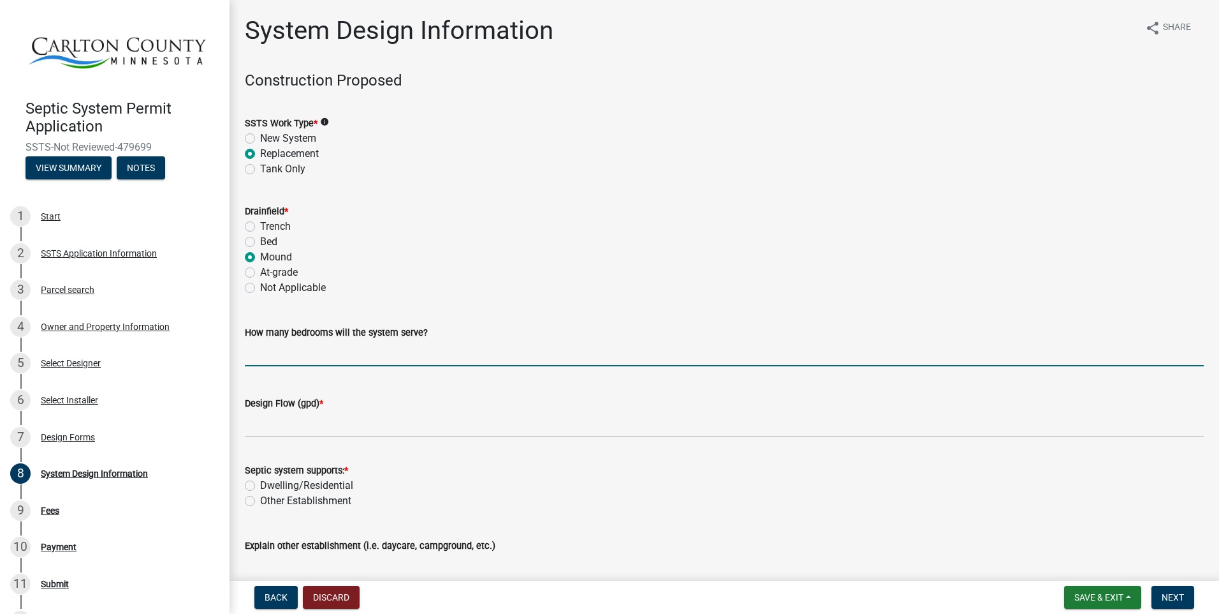
click at [318, 357] on input "text" at bounding box center [724, 353] width 959 height 26
type input "3"
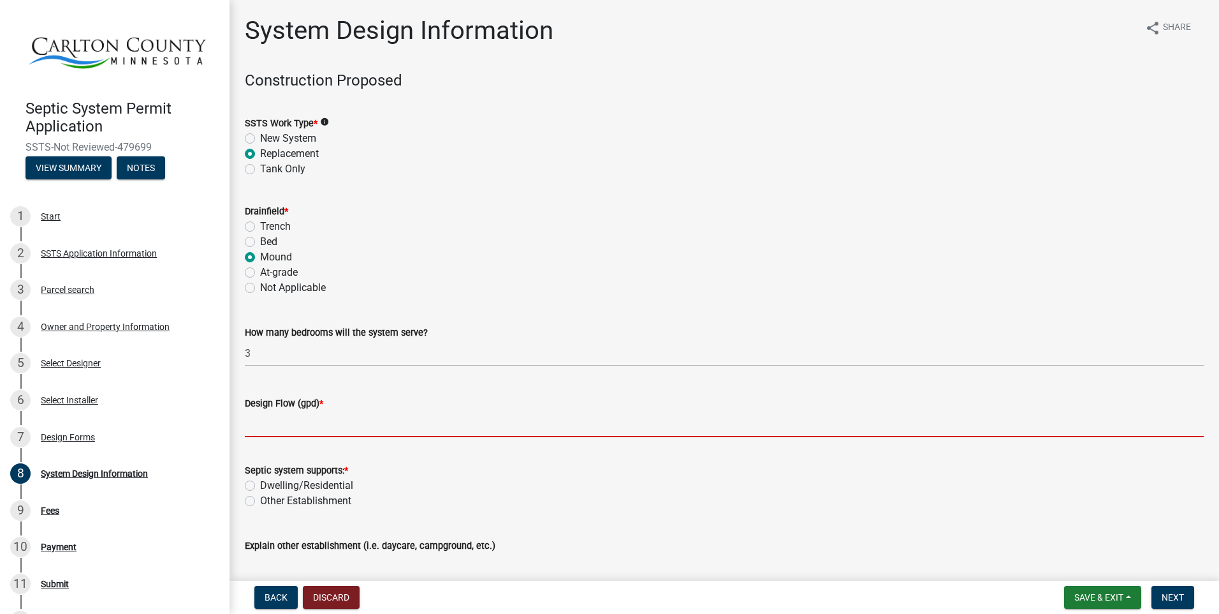
click at [314, 423] on input "Design Flow (gpd) *" at bounding box center [724, 424] width 959 height 26
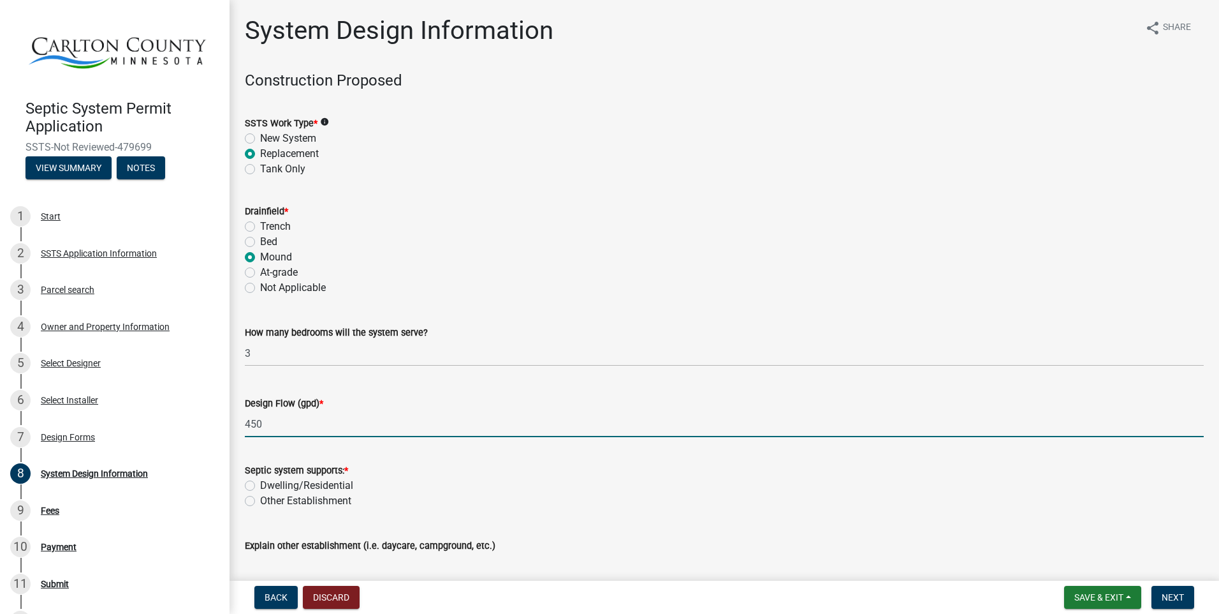
type input "450"
click at [260, 485] on label "Dwelling/Residential" at bounding box center [306, 485] width 93 height 15
click at [260, 485] on input "Dwelling/Residential" at bounding box center [264, 482] width 8 height 8
radio input "true"
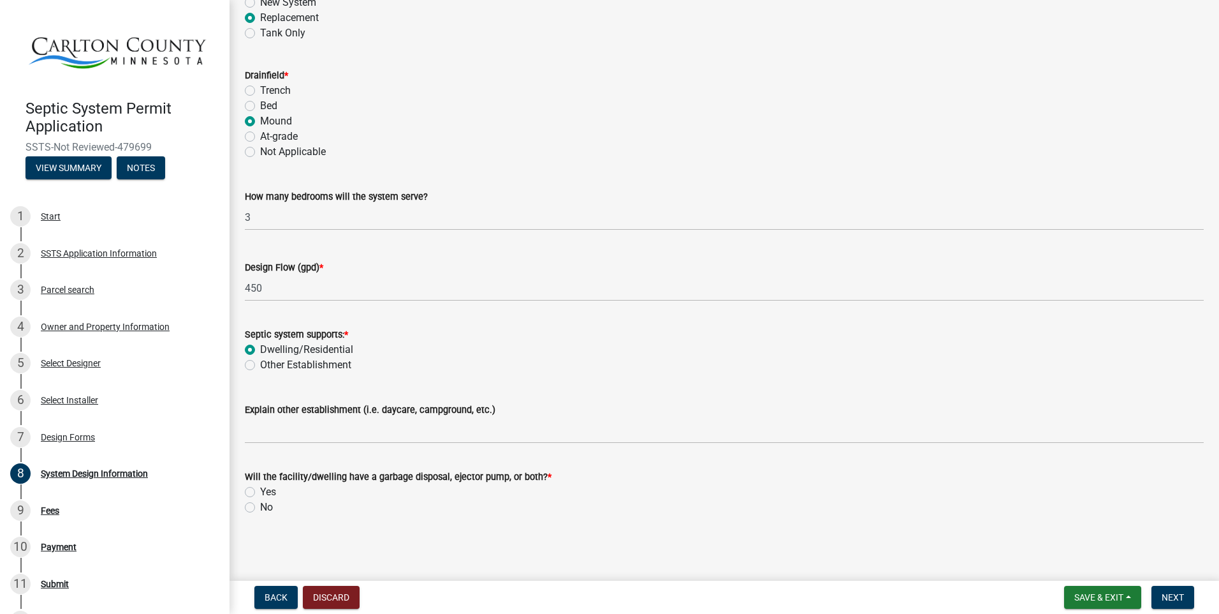
scroll to position [136, 0]
click at [260, 505] on label "No" at bounding box center [266, 506] width 13 height 15
click at [260, 505] on input "No" at bounding box center [264, 503] width 8 height 8
radio input "true"
click at [1181, 598] on span "Next" at bounding box center [1173, 597] width 22 height 10
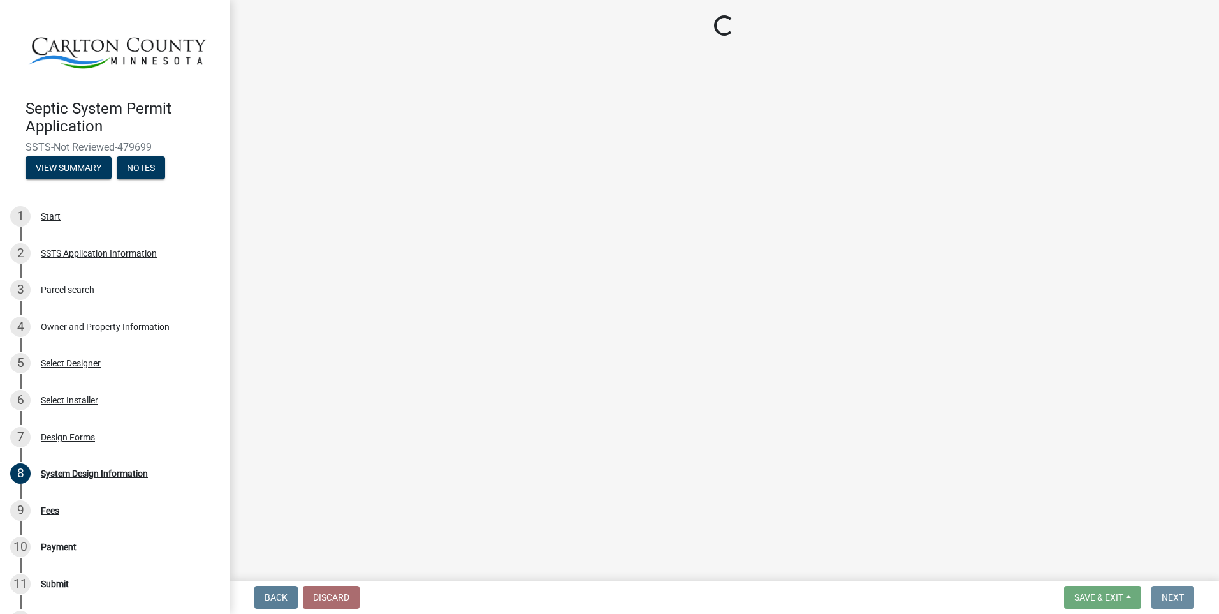
scroll to position [0, 0]
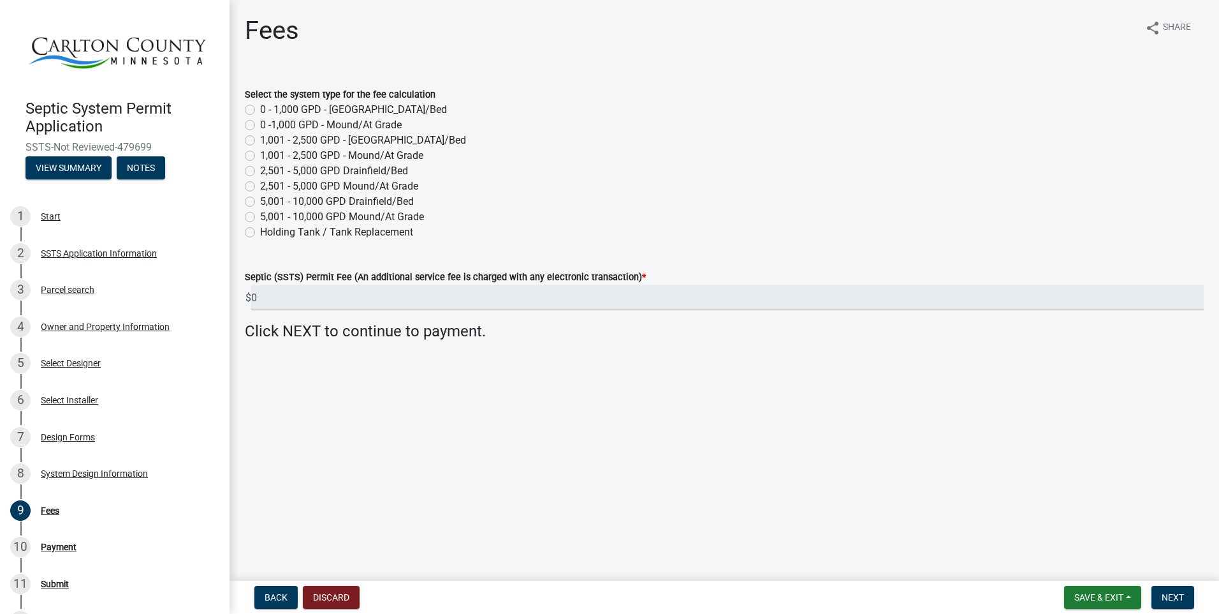
click at [260, 126] on label "0 -1,000 GPD - Mound/At Grade" at bounding box center [331, 124] width 142 height 15
click at [260, 126] on input "0 -1,000 GPD - Mound/At Grade" at bounding box center [264, 121] width 8 height 8
radio input "true"
click at [1166, 598] on span "Next" at bounding box center [1173, 597] width 22 height 10
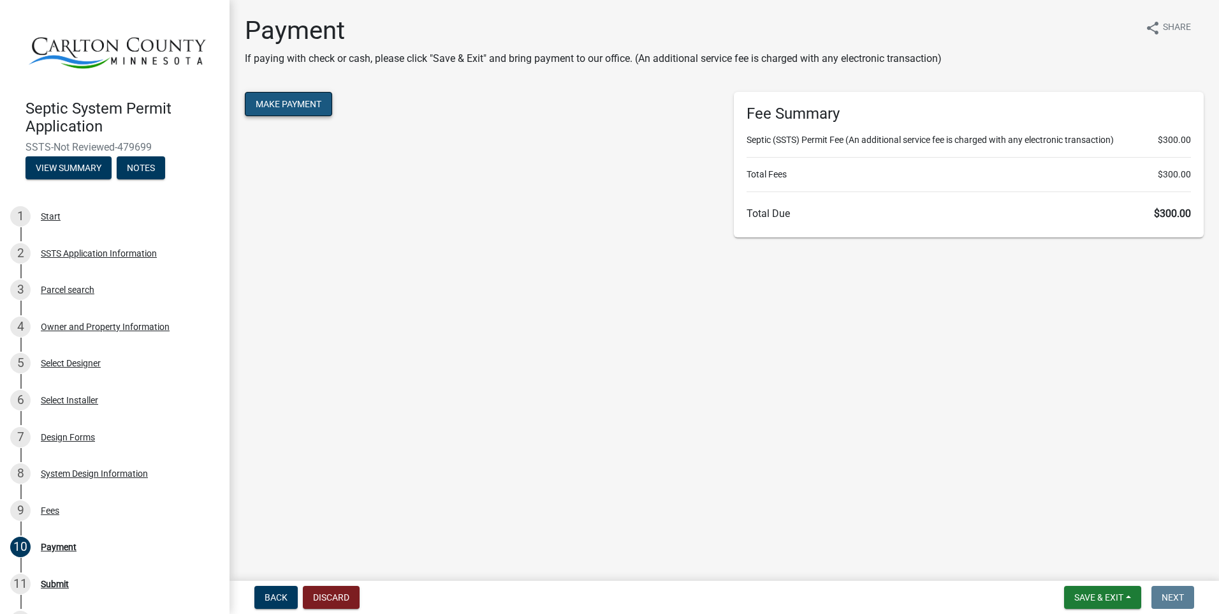
click at [262, 103] on button "Make Payment" at bounding box center [288, 104] width 87 height 24
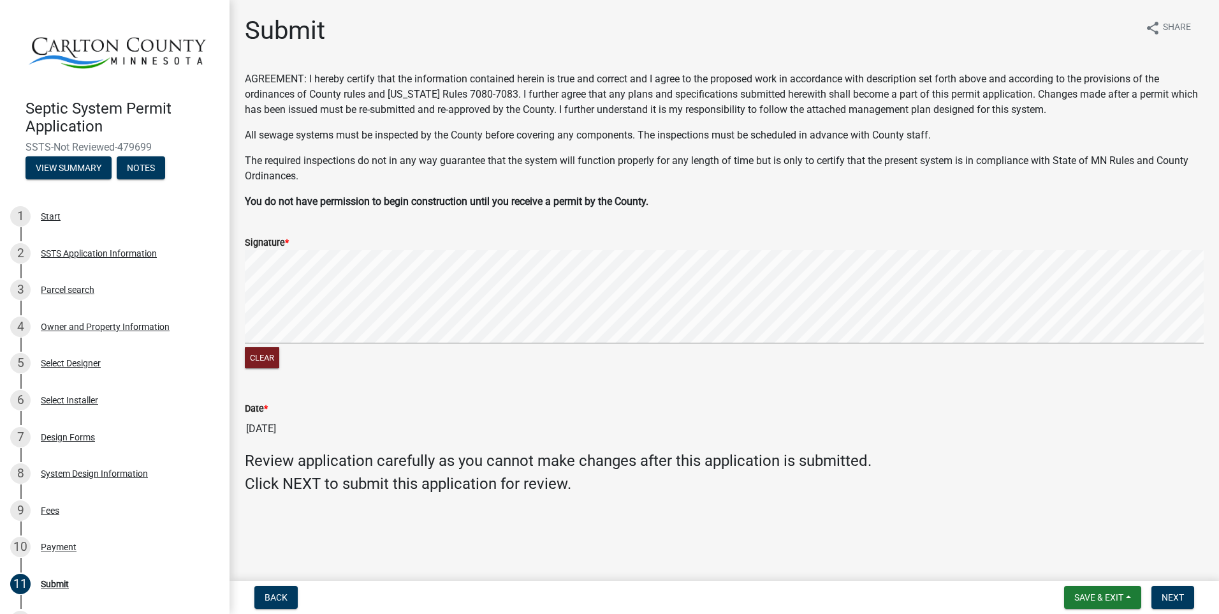
click at [315, 350] on div "Clear" at bounding box center [724, 310] width 959 height 121
click at [407, 344] on signature-pad at bounding box center [724, 298] width 959 height 97
click at [267, 360] on button "Clear" at bounding box center [262, 357] width 34 height 21
click at [281, 323] on signature-pad at bounding box center [724, 298] width 959 height 97
click at [1170, 598] on span "Next" at bounding box center [1173, 597] width 22 height 10
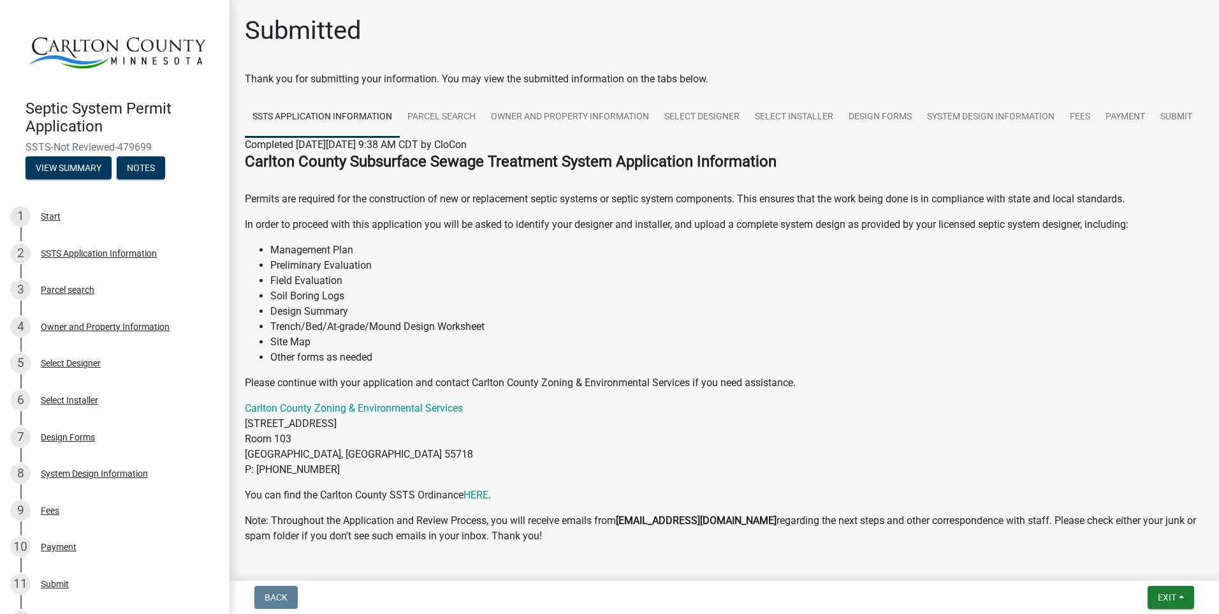
scroll to position [84, 0]
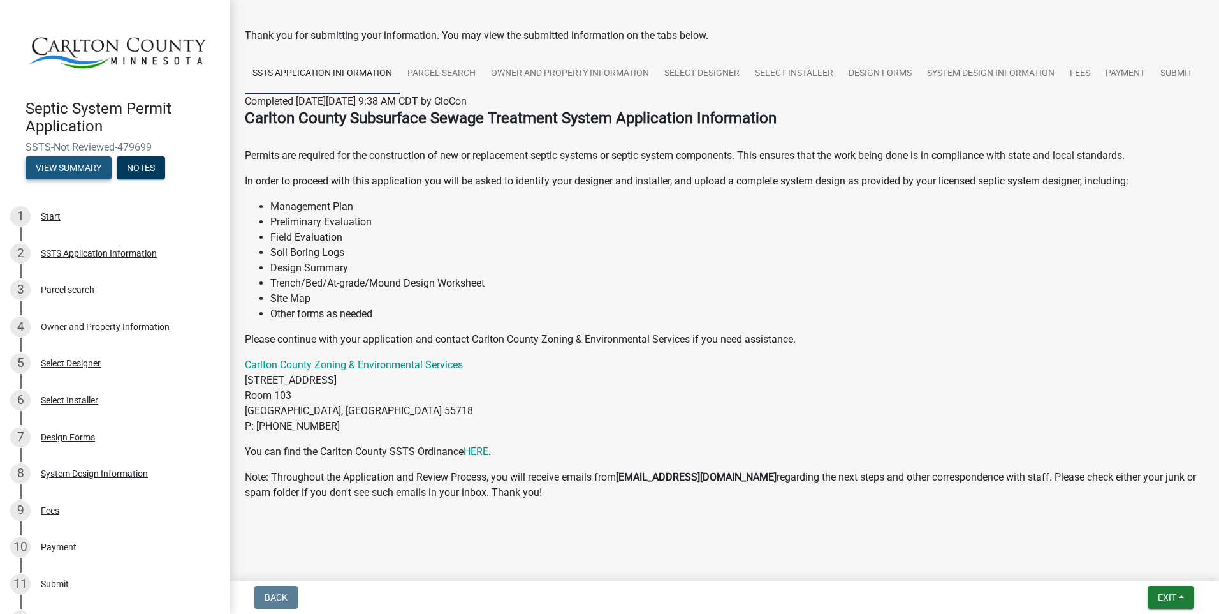
click at [79, 163] on button "View Summary" at bounding box center [69, 167] width 86 height 23
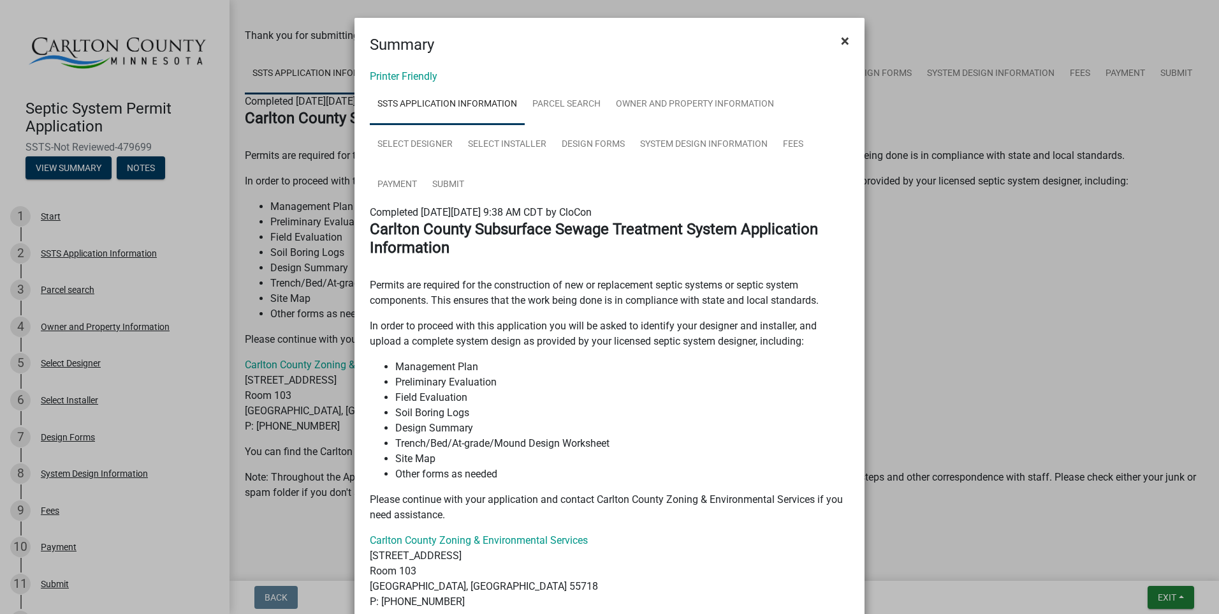
click at [841, 41] on span "×" at bounding box center [845, 41] width 8 height 18
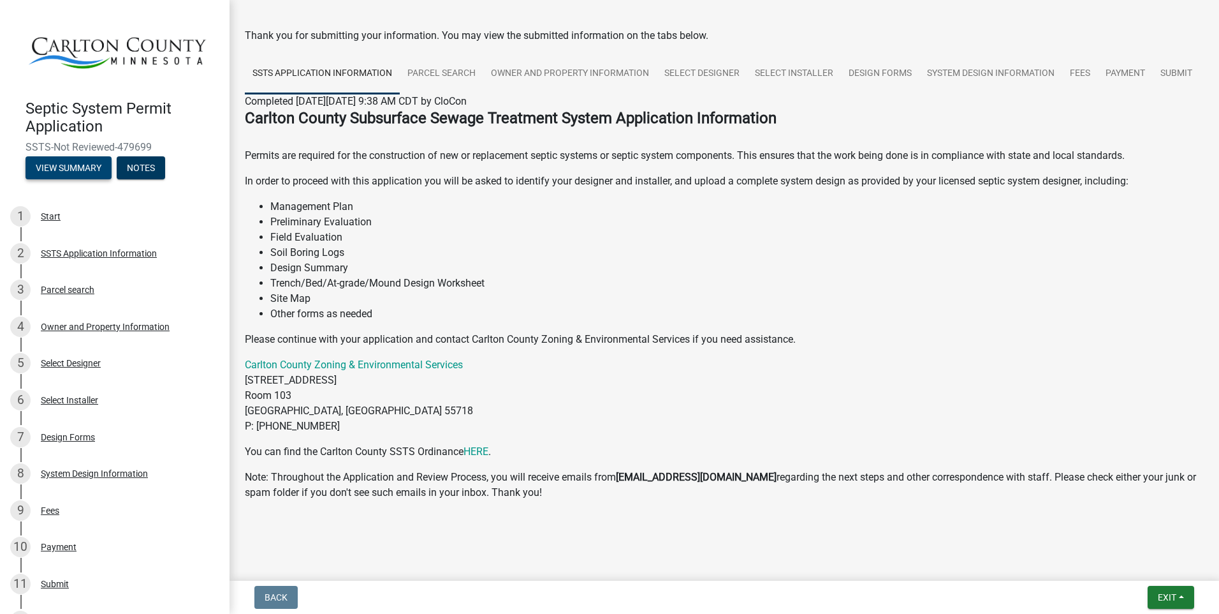
scroll to position [0, 0]
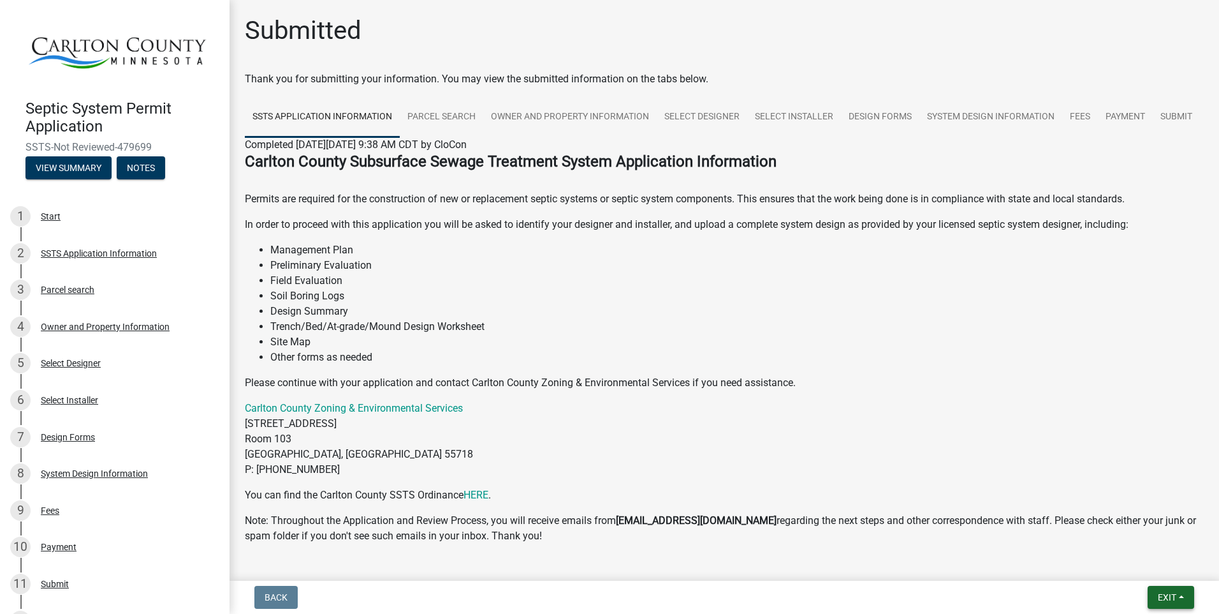
click at [1167, 594] on span "Exit" at bounding box center [1167, 597] width 18 height 10
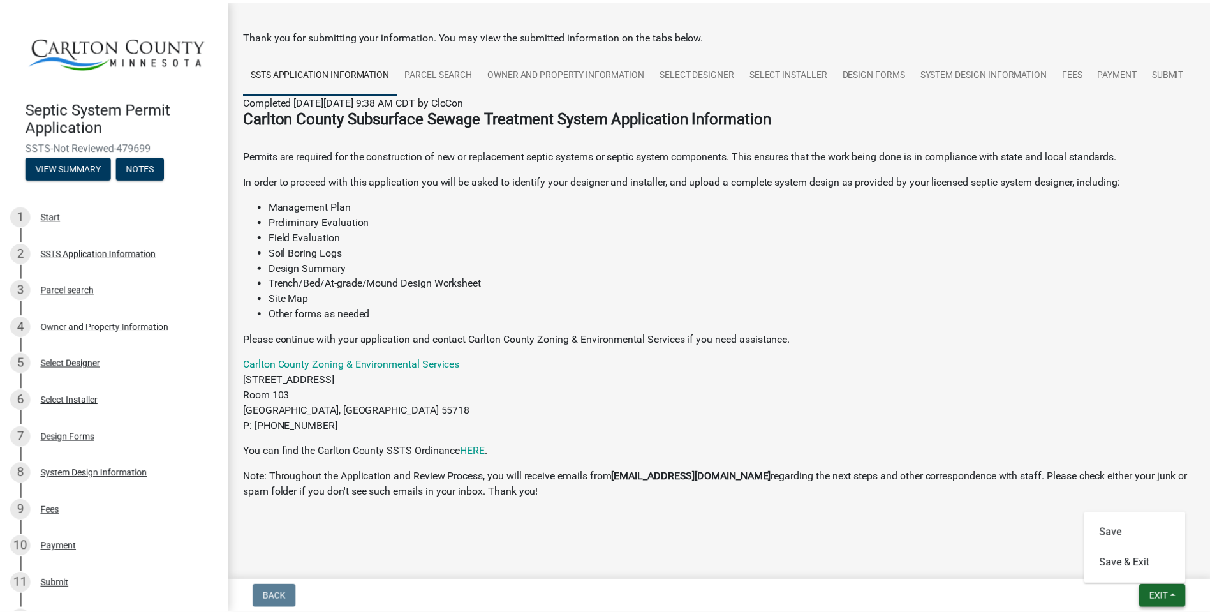
scroll to position [84, 0]
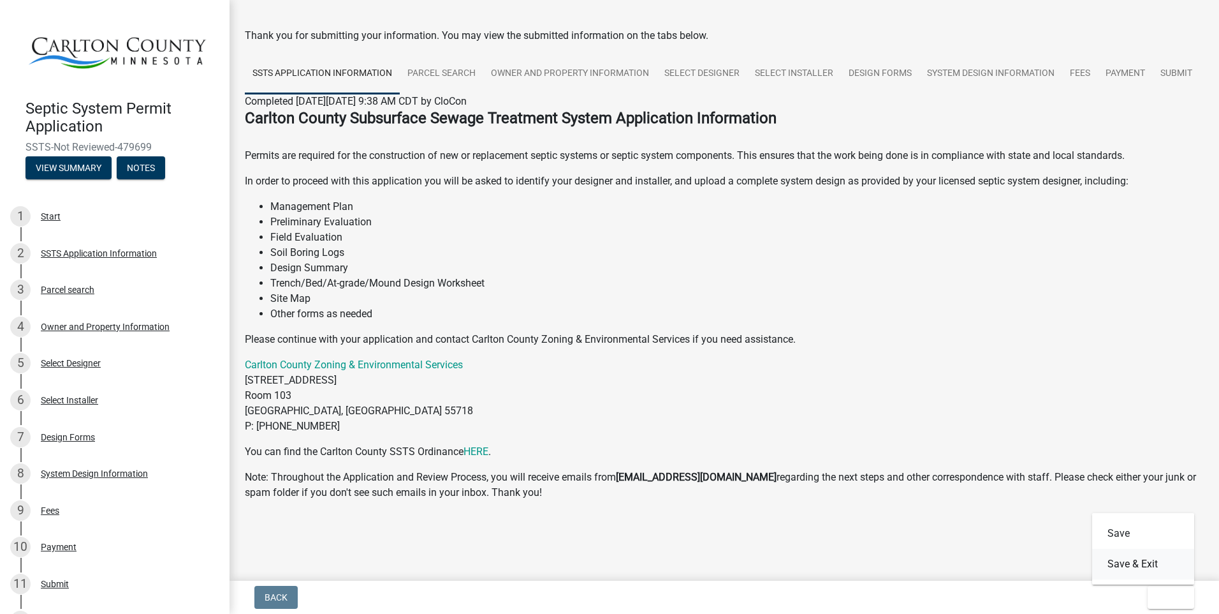
click at [1124, 563] on button "Save & Exit" at bounding box center [1144, 563] width 102 height 31
